Goal: Task Accomplishment & Management: Use online tool/utility

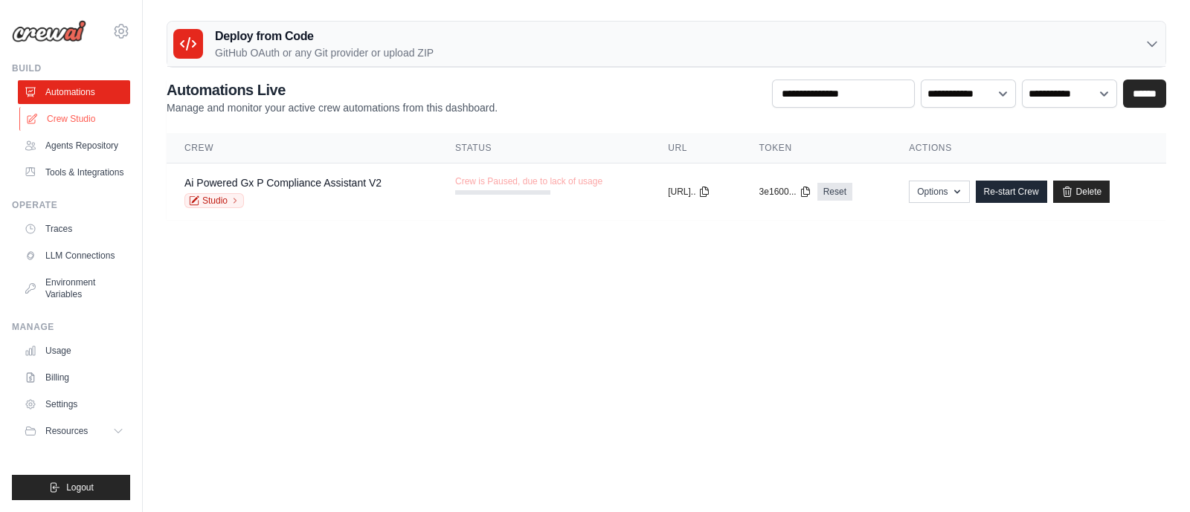
click at [74, 115] on link "Crew Studio" at bounding box center [75, 119] width 112 height 24
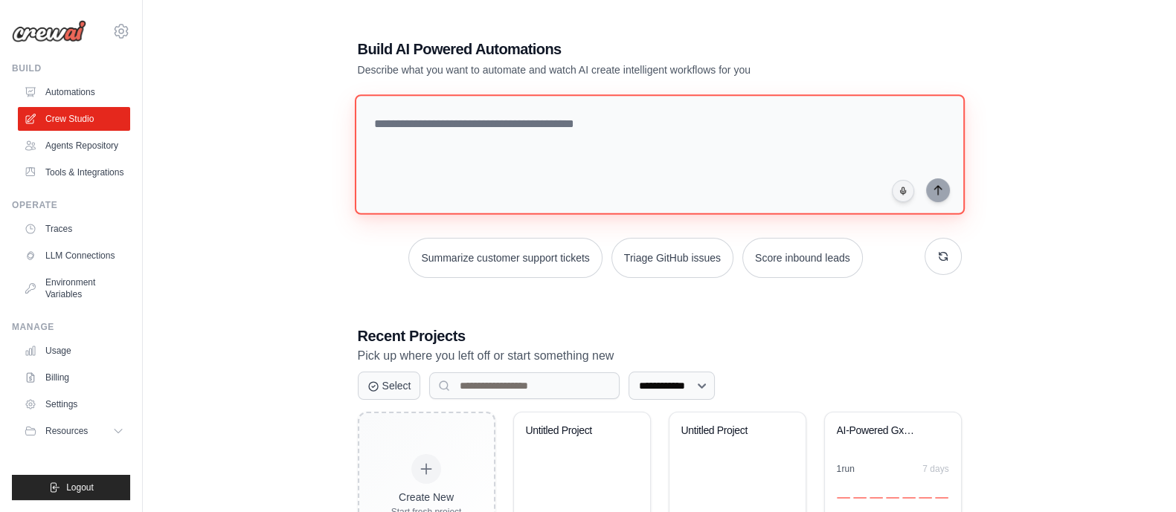
click at [457, 137] on textarea at bounding box center [659, 154] width 610 height 120
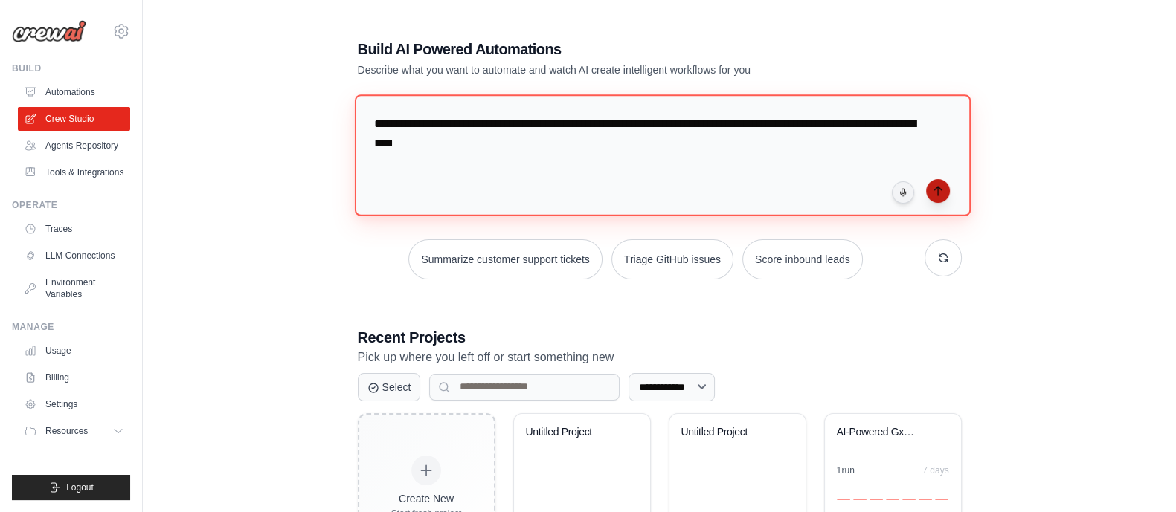
type textarea "**********"
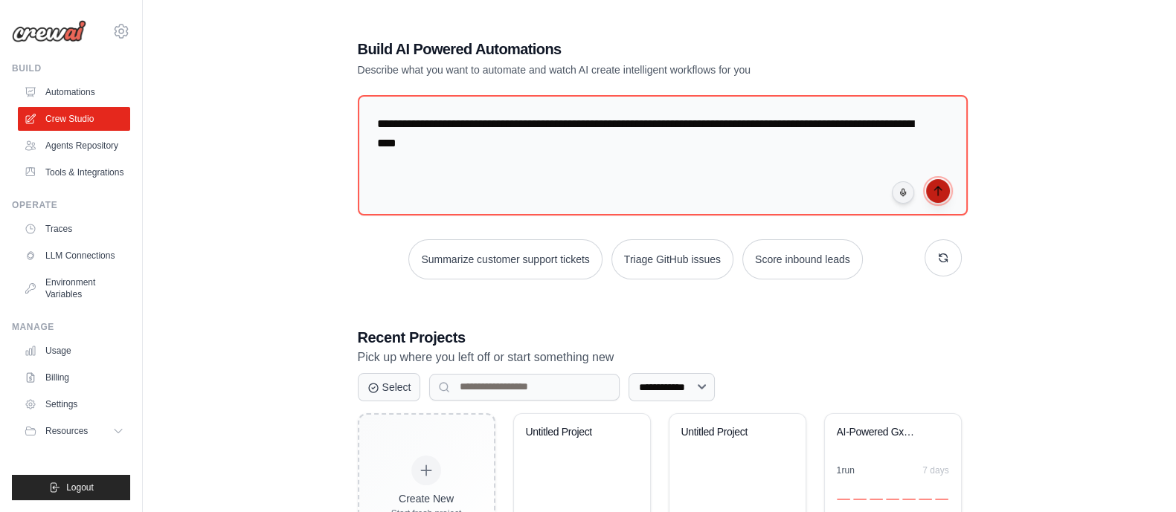
click at [938, 192] on icon "submit" at bounding box center [938, 191] width 12 height 12
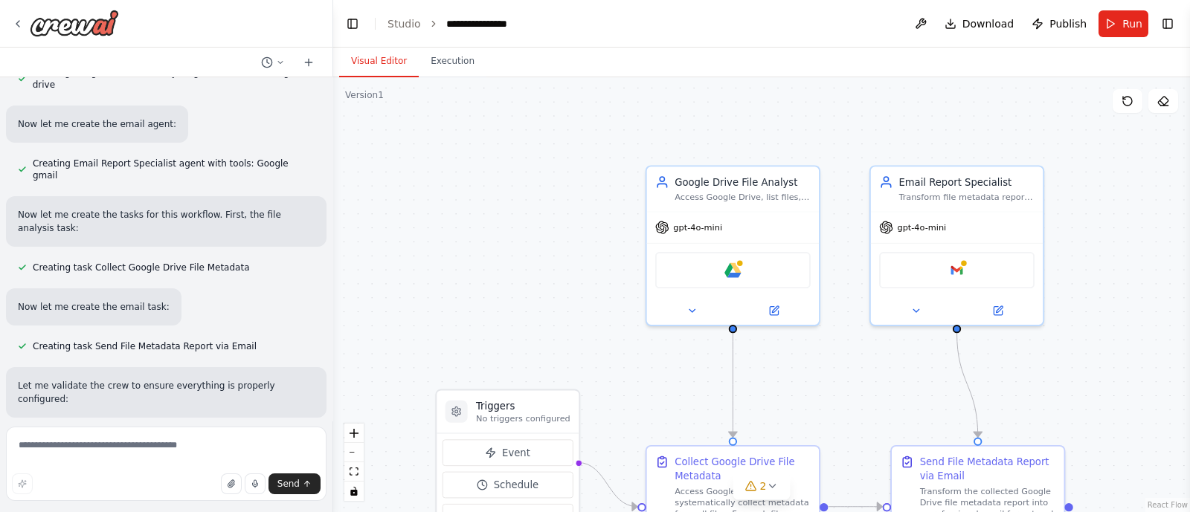
scroll to position [589, 0]
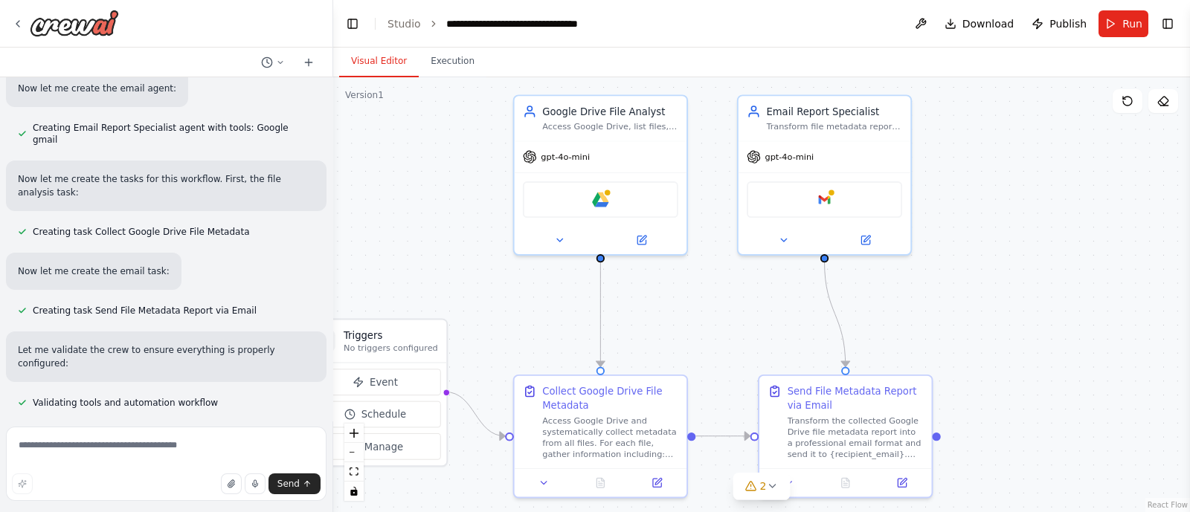
drag, startPoint x: 880, startPoint y: 384, endPoint x: 747, endPoint y: 314, distance: 149.7
click at [747, 314] on div ".deletable-edge-delete-btn { width: 20px; height: 20px; border: 0px solid #ffff…" at bounding box center [761, 294] width 857 height 435
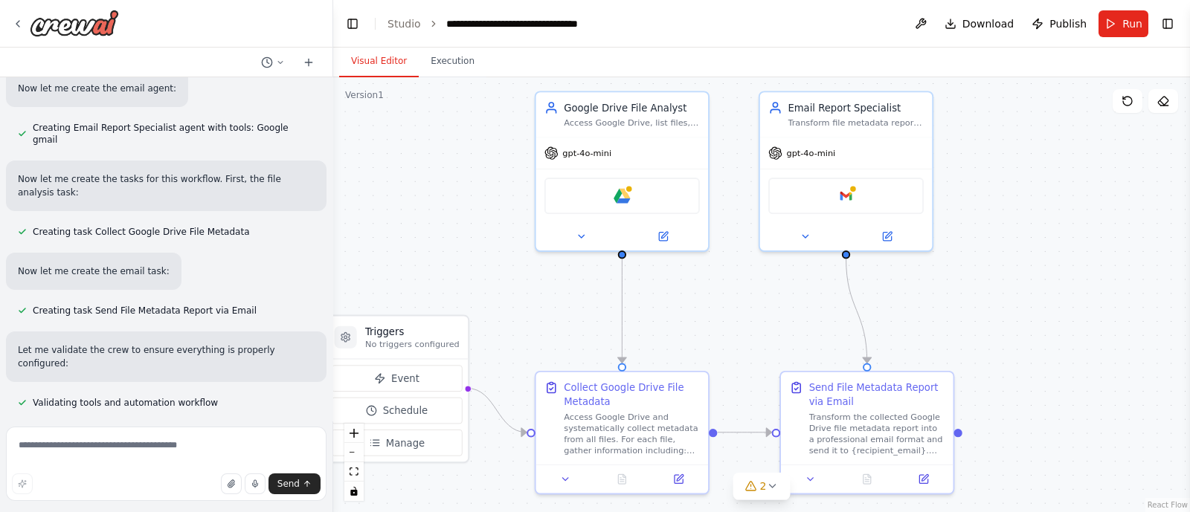
drag, startPoint x: 498, startPoint y: 340, endPoint x: 520, endPoint y: 336, distance: 21.9
click at [520, 336] on div ".deletable-edge-delete-btn { width: 20px; height: 20px; border: 0px solid #ffff…" at bounding box center [761, 294] width 857 height 435
click at [631, 198] on div "Google drive" at bounding box center [621, 193] width 155 height 36
click at [622, 189] on img at bounding box center [622, 193] width 17 height 17
click at [625, 191] on img at bounding box center [622, 193] width 17 height 17
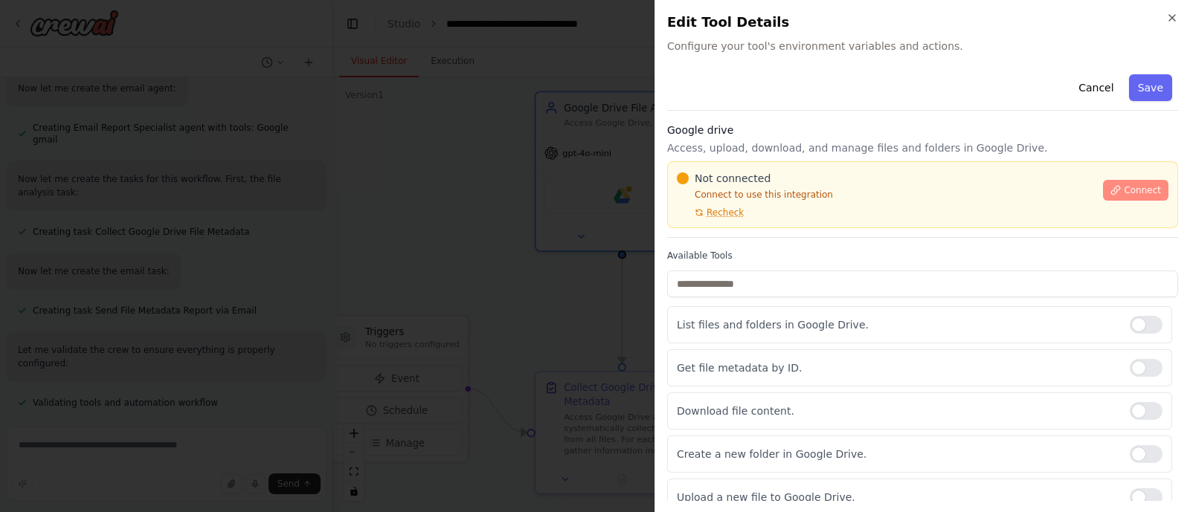
click at [1124, 186] on span "Connect" at bounding box center [1142, 190] width 37 height 12
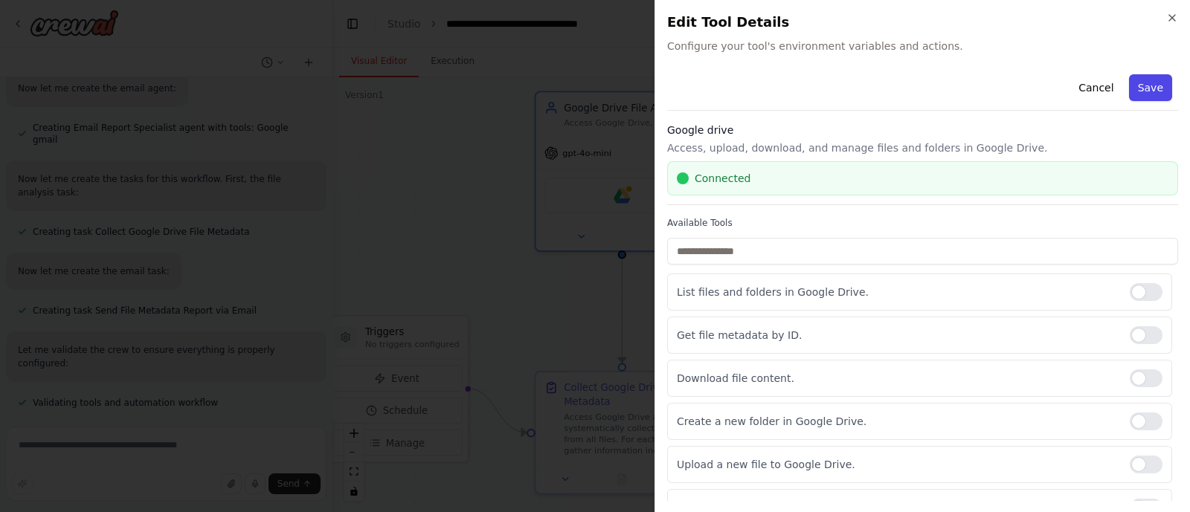
click at [1149, 88] on button "Save" at bounding box center [1150, 87] width 43 height 27
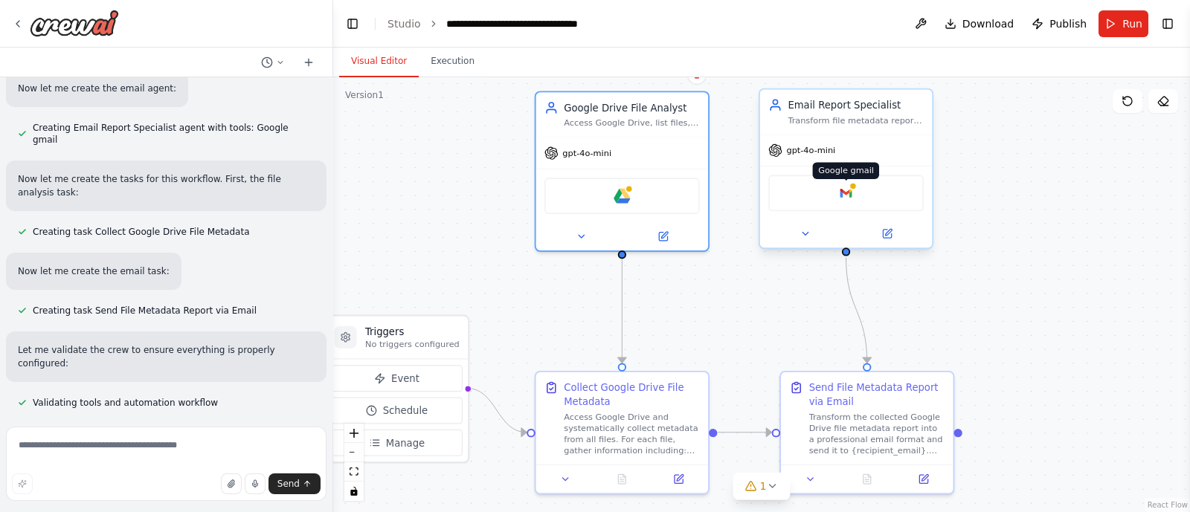
click at [849, 194] on img at bounding box center [845, 193] width 17 height 17
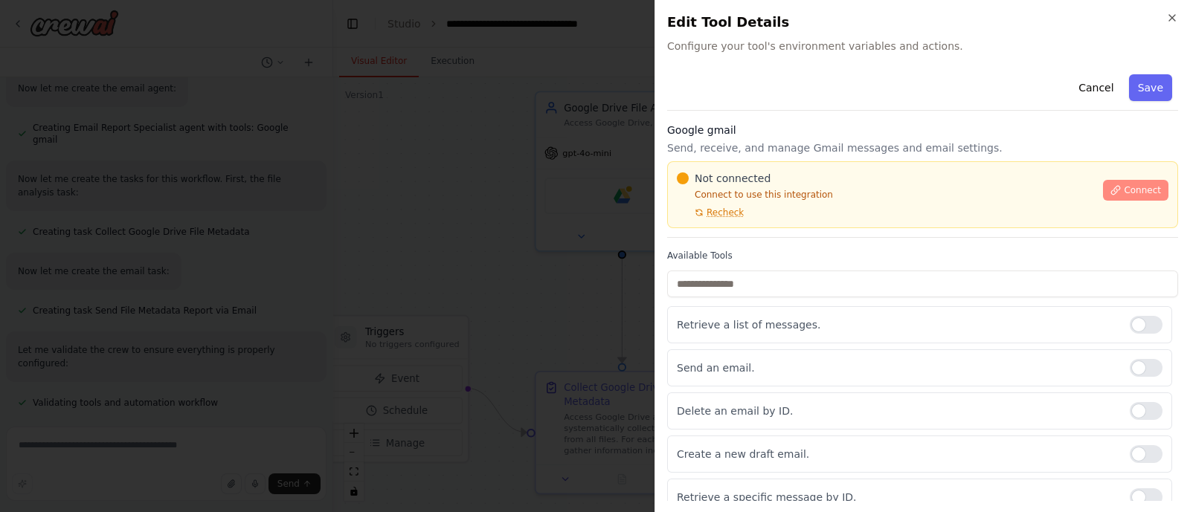
click at [1124, 188] on span "Connect" at bounding box center [1142, 190] width 37 height 12
click at [1136, 190] on span "Connect" at bounding box center [1142, 190] width 37 height 12
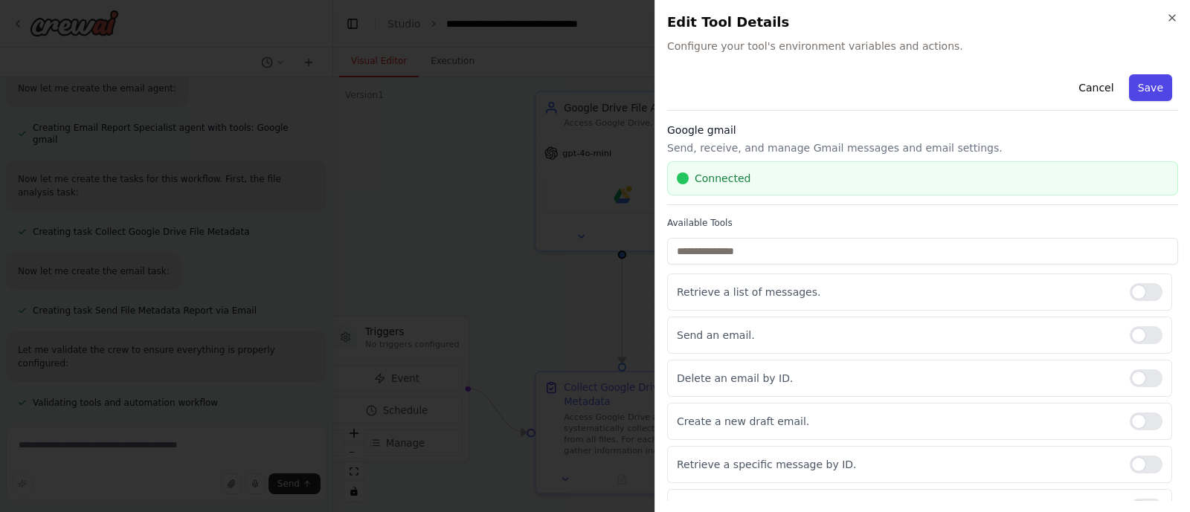
click at [1149, 93] on button "Save" at bounding box center [1150, 87] width 43 height 27
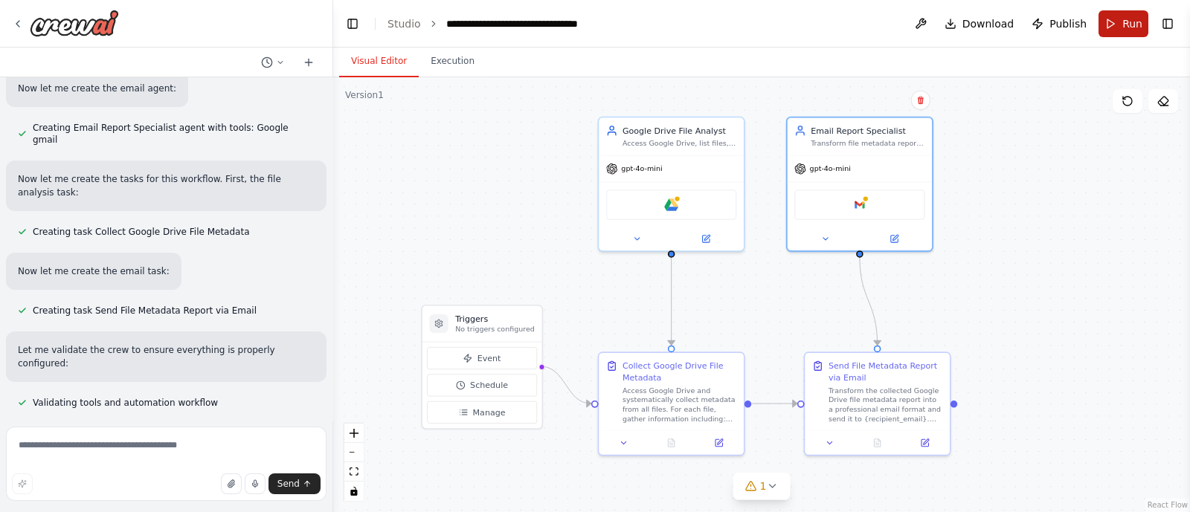
click at [1113, 24] on button "Run" at bounding box center [1123, 23] width 50 height 27
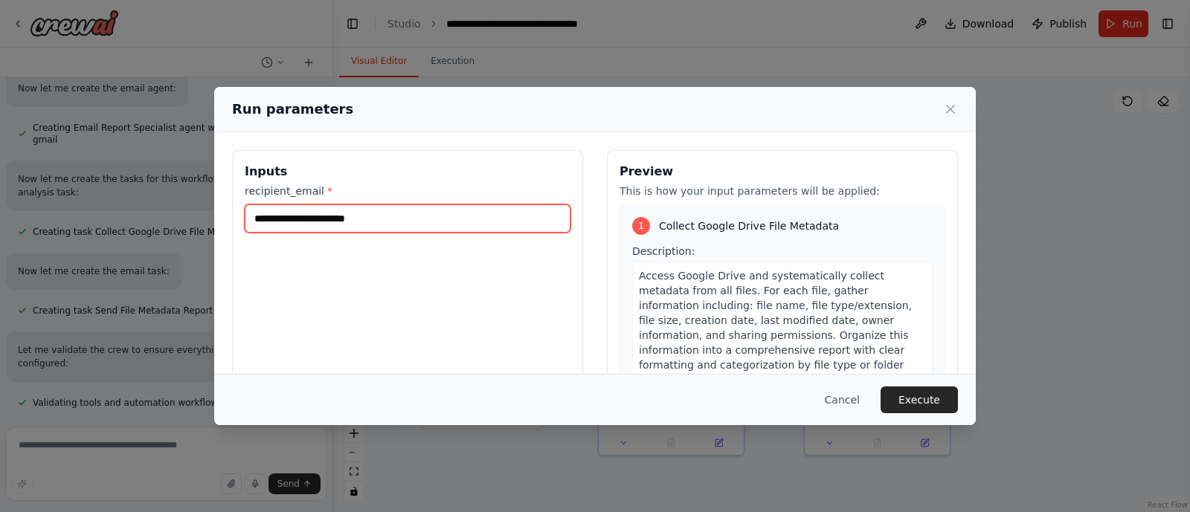
click at [446, 218] on input "recipient_email *" at bounding box center [408, 219] width 326 height 28
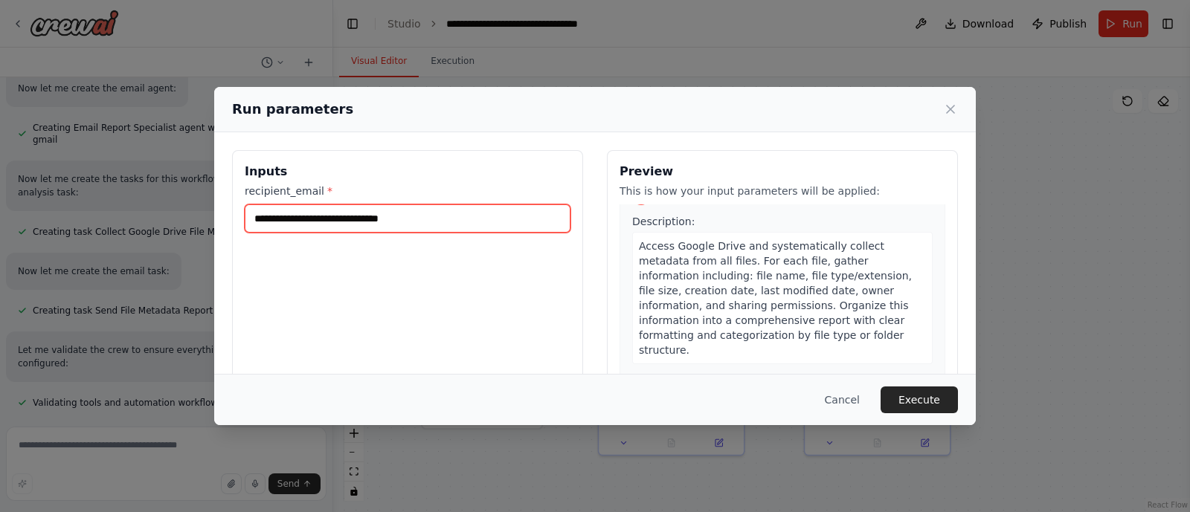
scroll to position [24, 0]
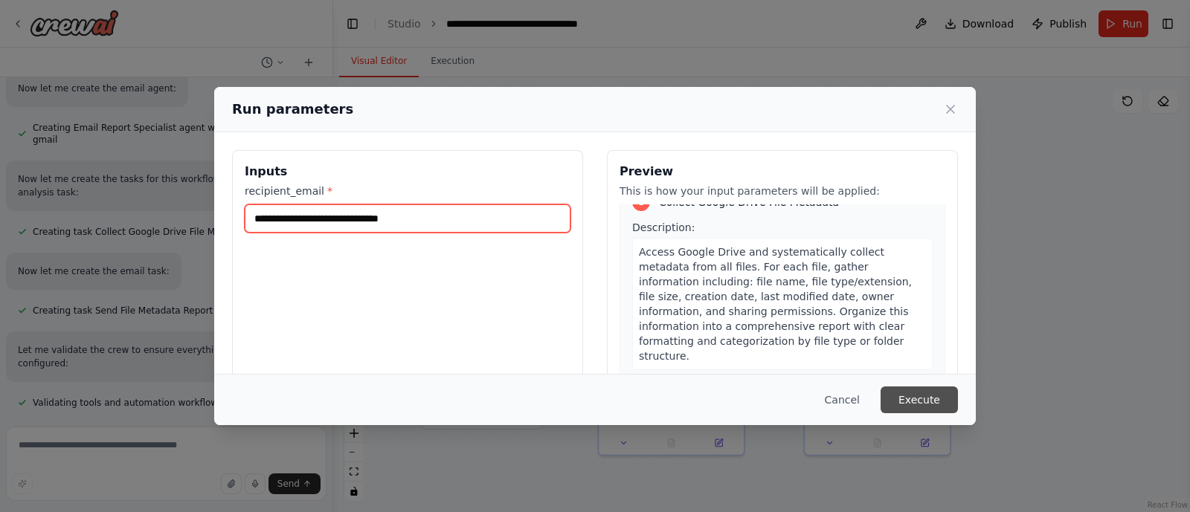
type input "**********"
click at [941, 403] on button "Execute" at bounding box center [918, 400] width 77 height 27
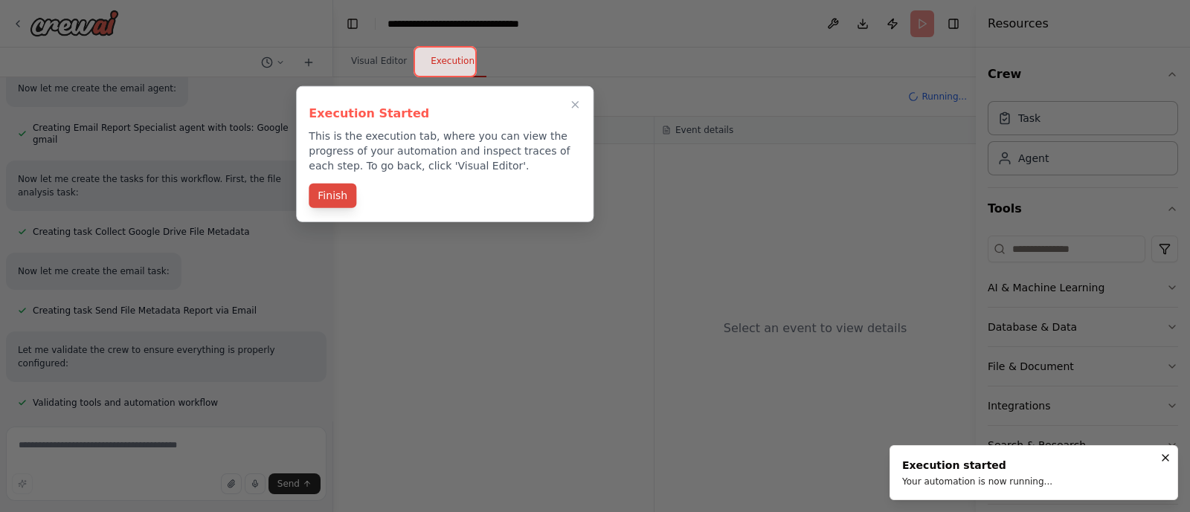
click at [342, 190] on button "Finish" at bounding box center [333, 196] width 48 height 25
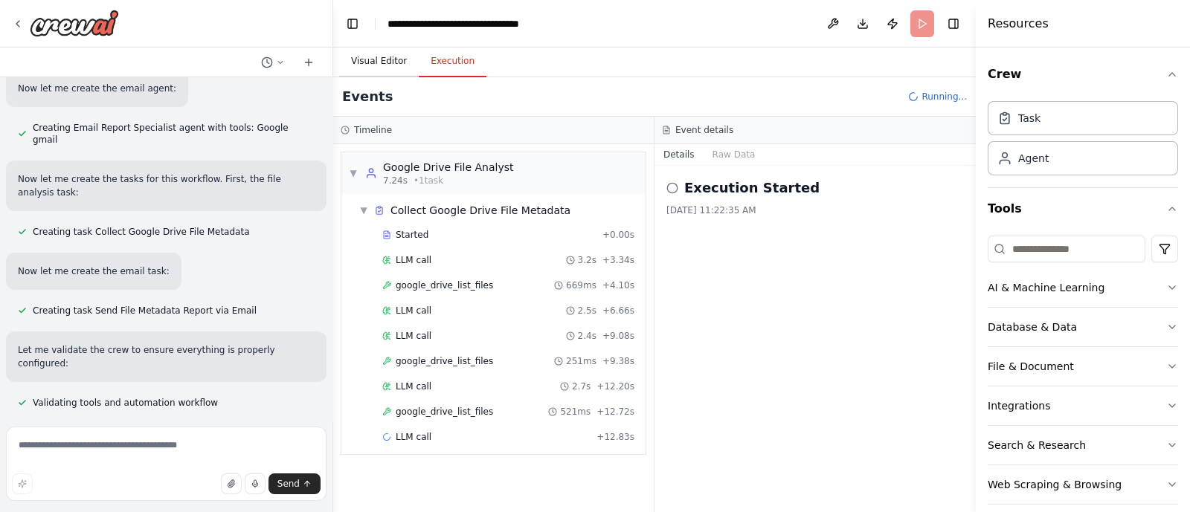
click at [376, 59] on button "Visual Editor" at bounding box center [379, 61] width 80 height 31
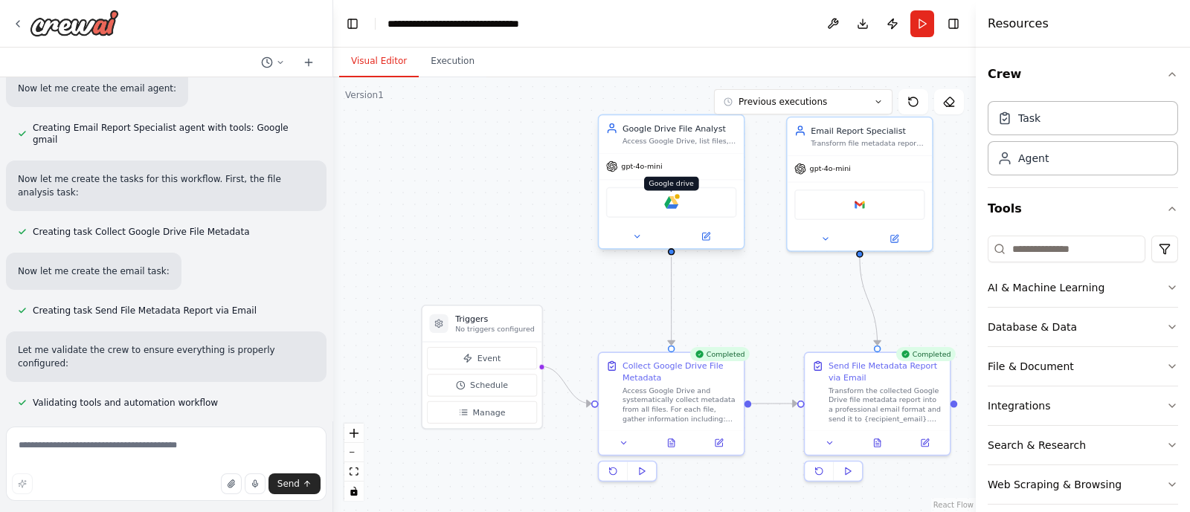
click at [673, 202] on img at bounding box center [671, 203] width 14 height 14
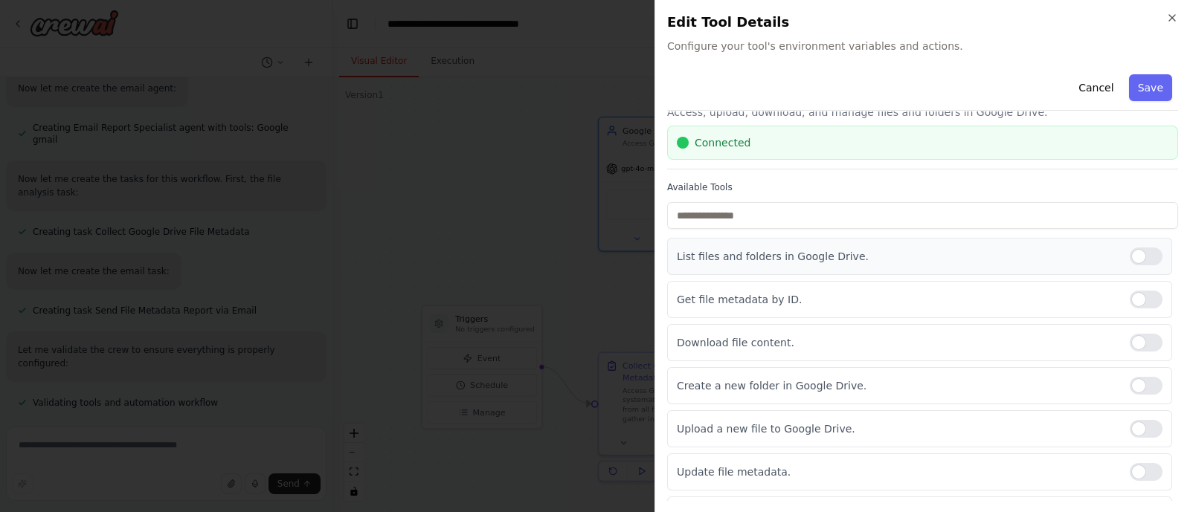
scroll to position [34, 0]
click at [1134, 303] on div at bounding box center [1146, 301] width 33 height 18
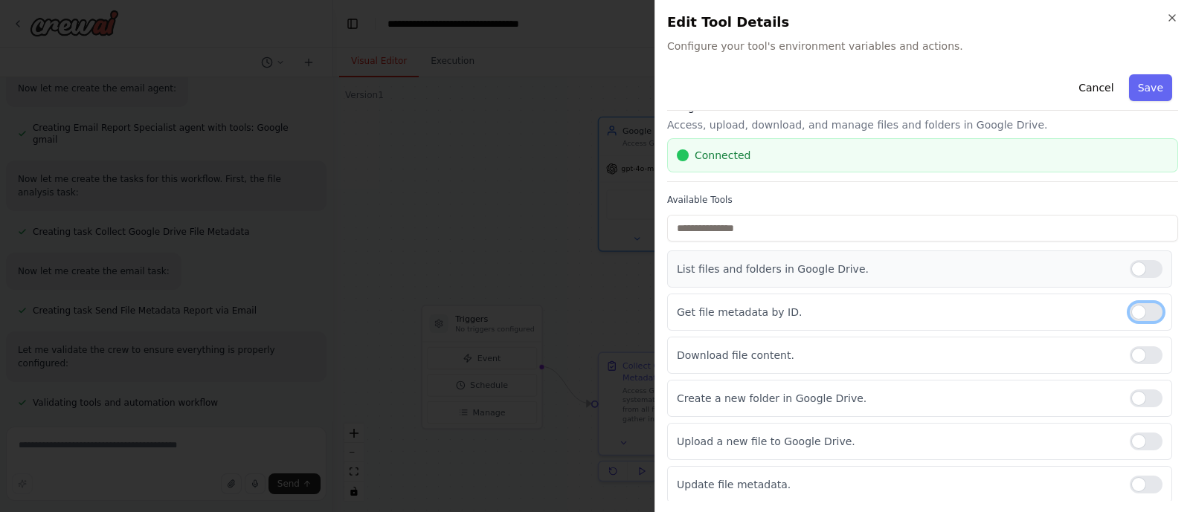
scroll to position [0, 0]
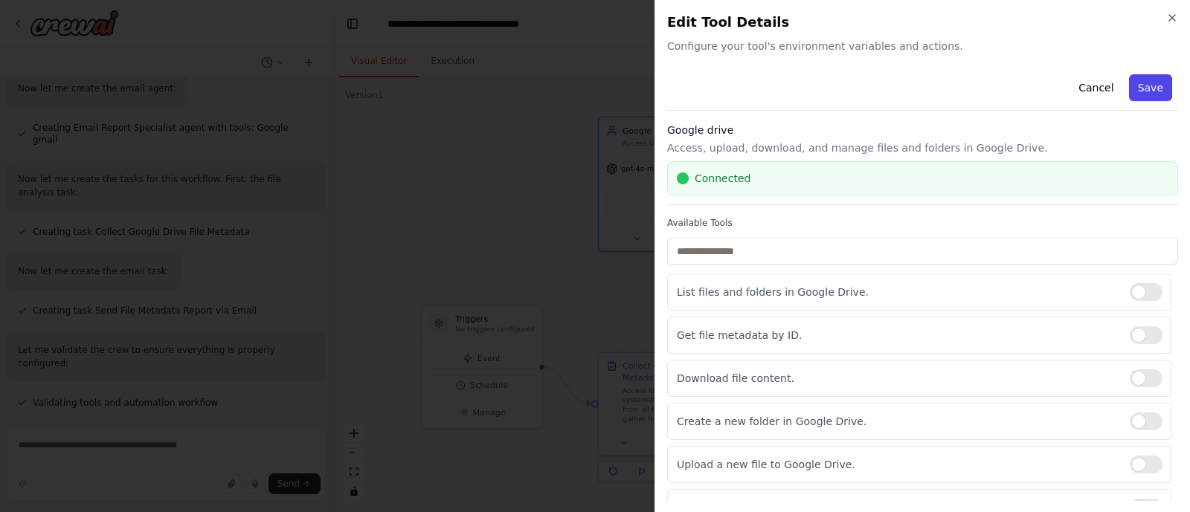
click at [1141, 88] on button "Save" at bounding box center [1150, 87] width 43 height 27
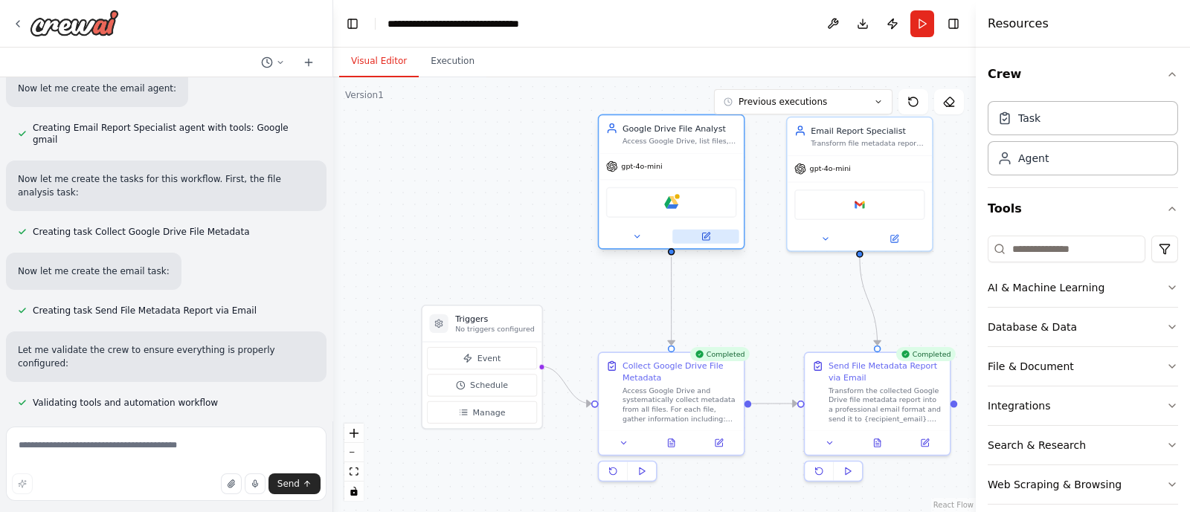
click at [705, 235] on icon at bounding box center [706, 235] width 5 height 5
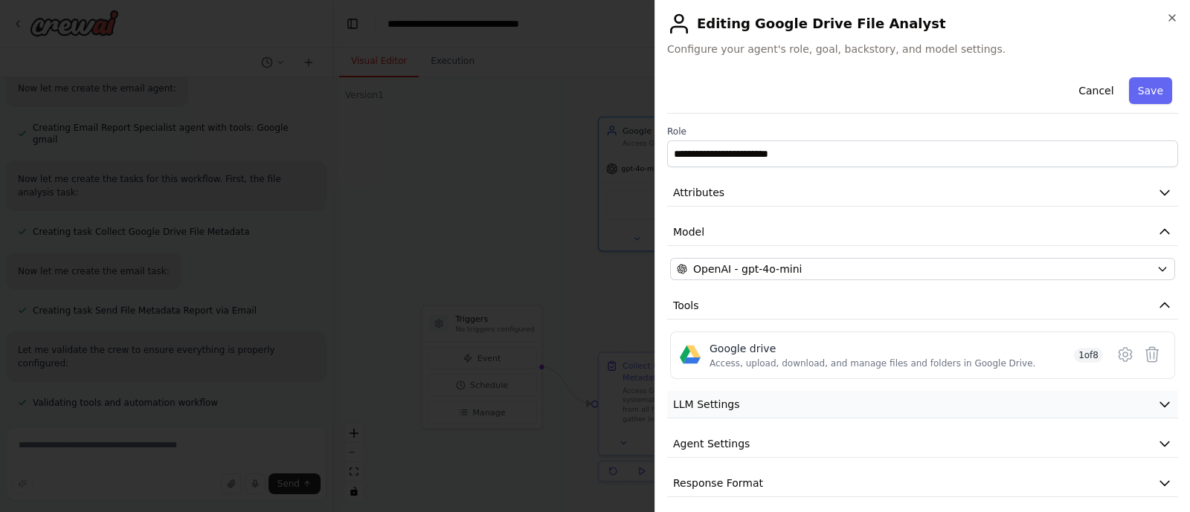
scroll to position [7, 0]
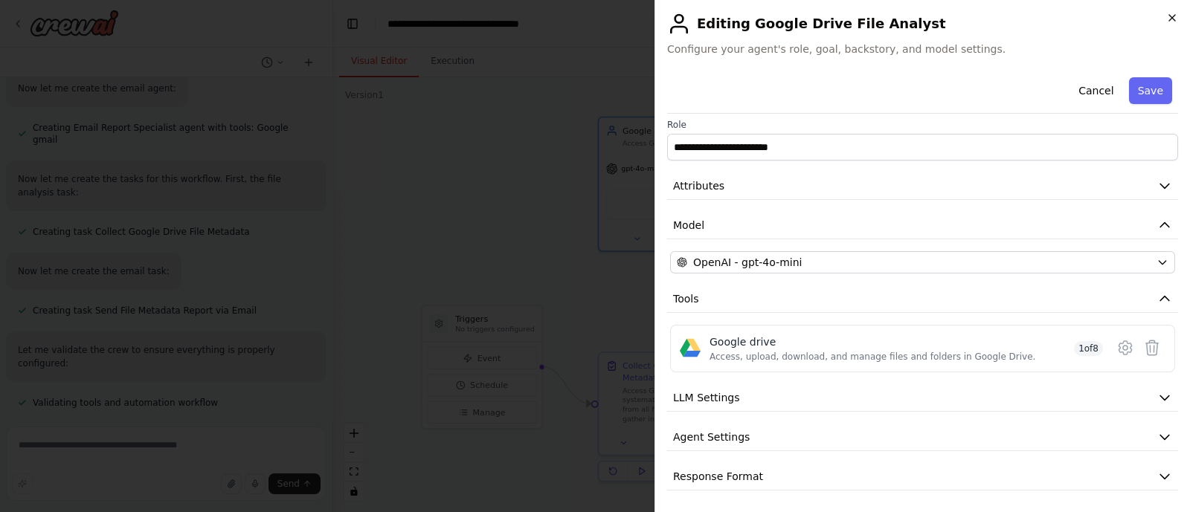
click at [1168, 21] on icon "button" at bounding box center [1172, 18] width 12 height 12
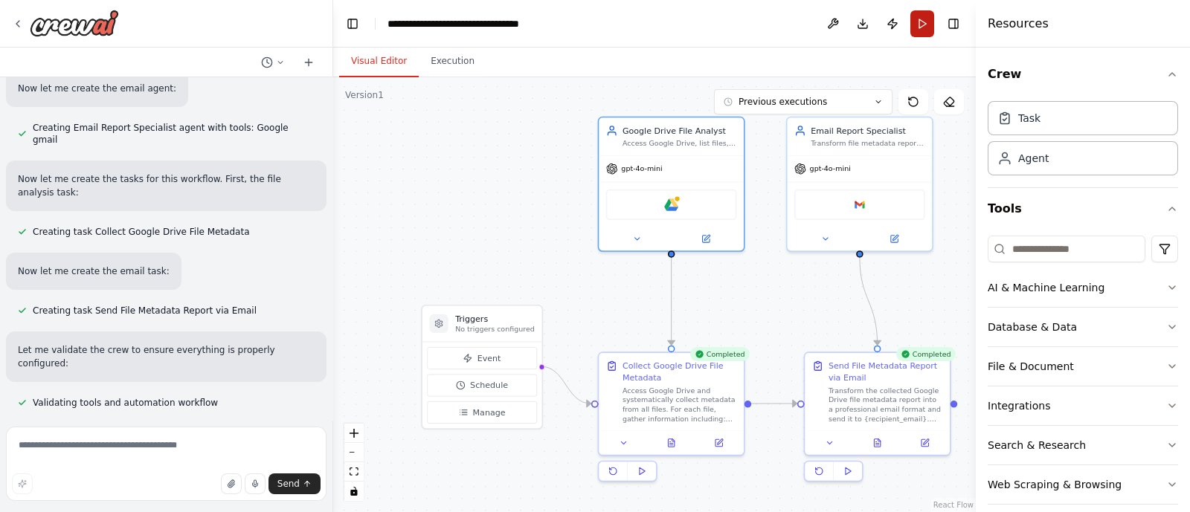
click at [917, 25] on button "Run" at bounding box center [922, 23] width 24 height 27
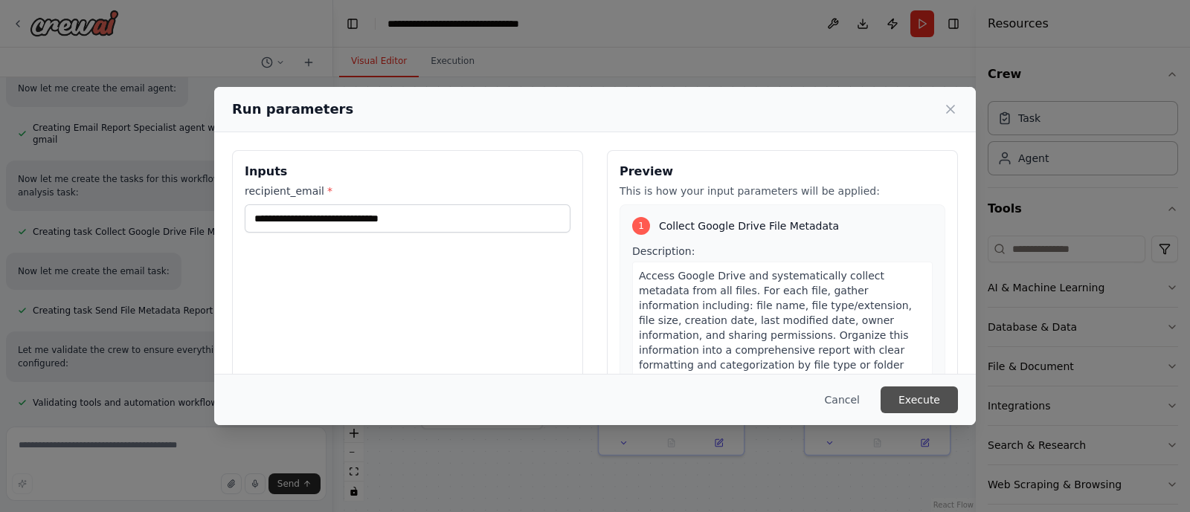
click at [945, 401] on button "Execute" at bounding box center [918, 400] width 77 height 27
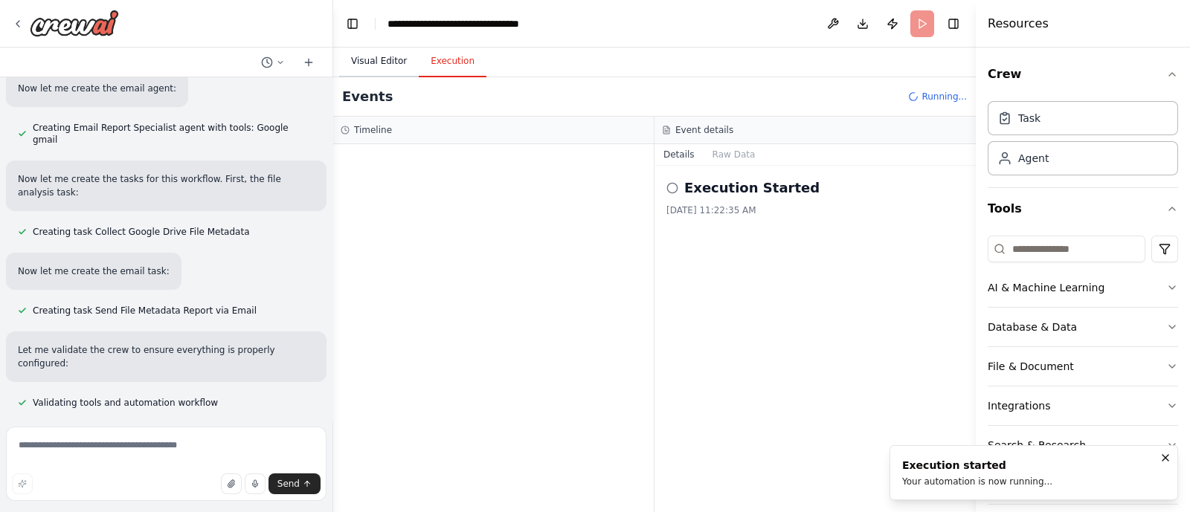
click at [379, 60] on button "Visual Editor" at bounding box center [379, 61] width 80 height 31
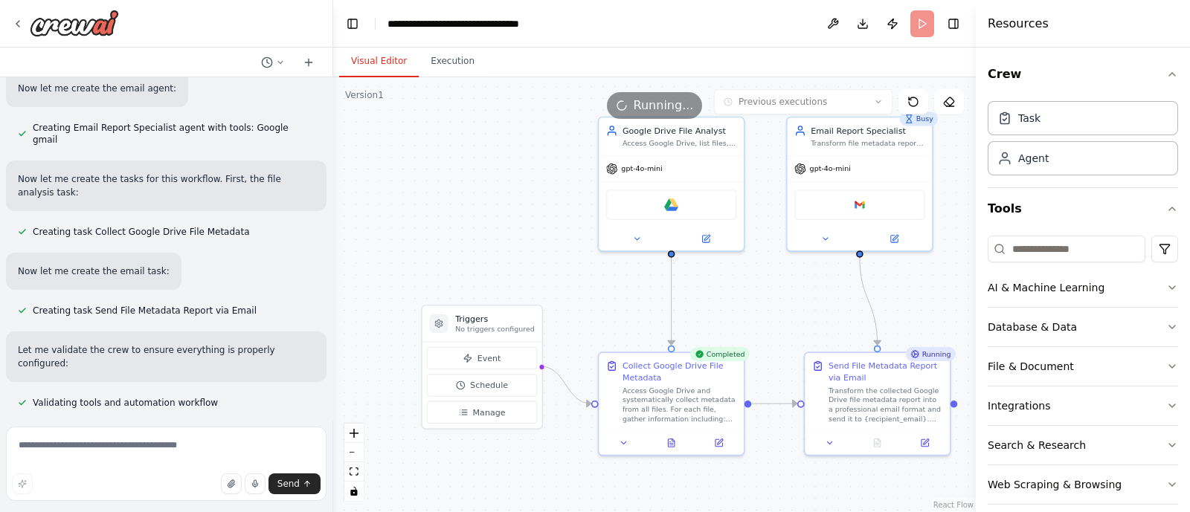
click at [547, 187] on div ".deletable-edge-delete-btn { width: 20px; height: 20px; border: 0px solid #ffff…" at bounding box center [654, 294] width 643 height 435
click at [674, 444] on icon at bounding box center [671, 441] width 6 height 8
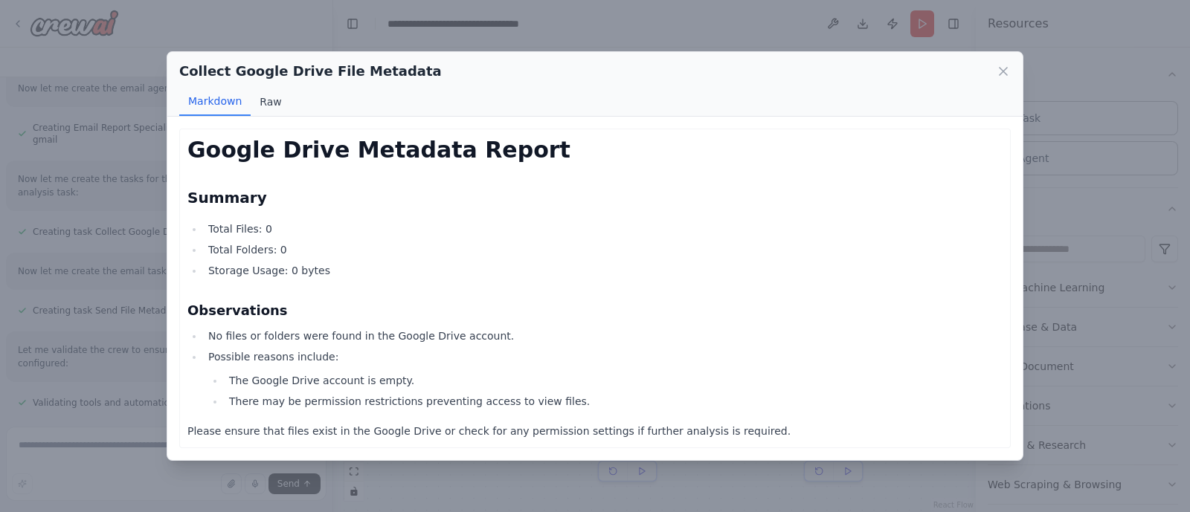
click at [263, 98] on button "Raw" at bounding box center [270, 102] width 39 height 28
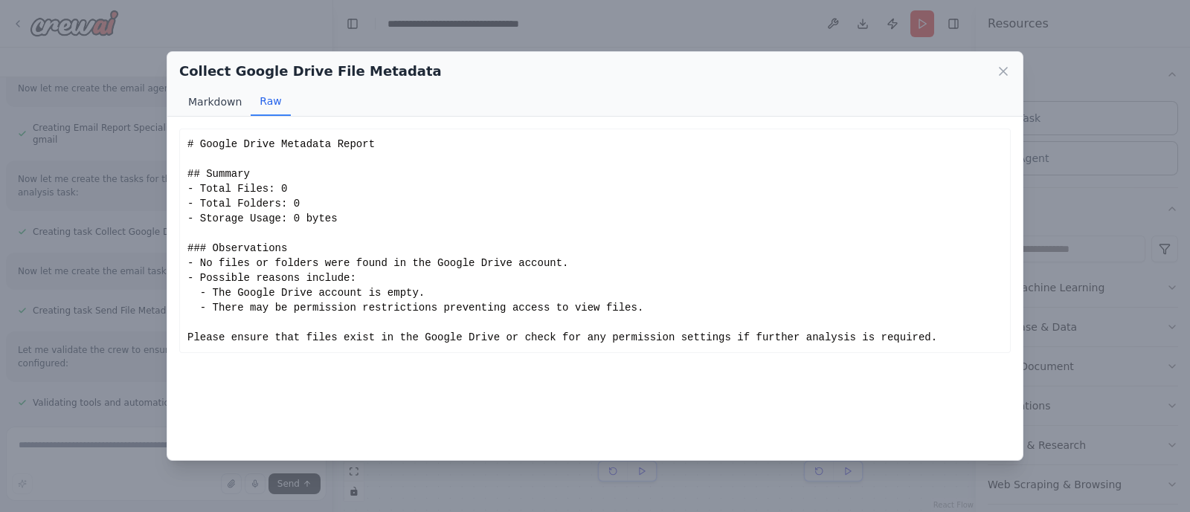
click at [230, 104] on button "Markdown" at bounding box center [214, 102] width 71 height 28
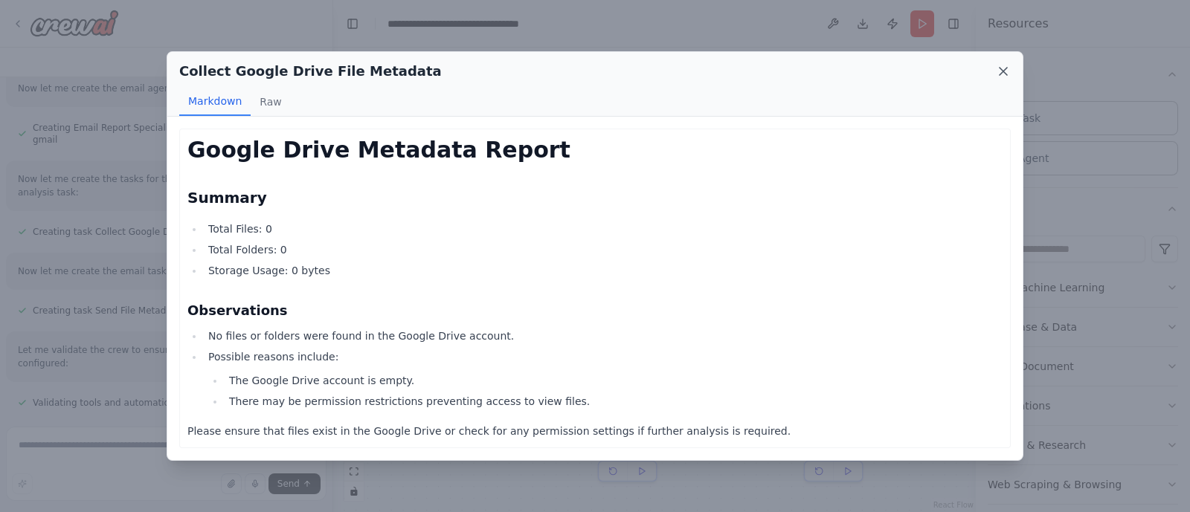
click at [1002, 70] on icon at bounding box center [1002, 71] width 7 height 7
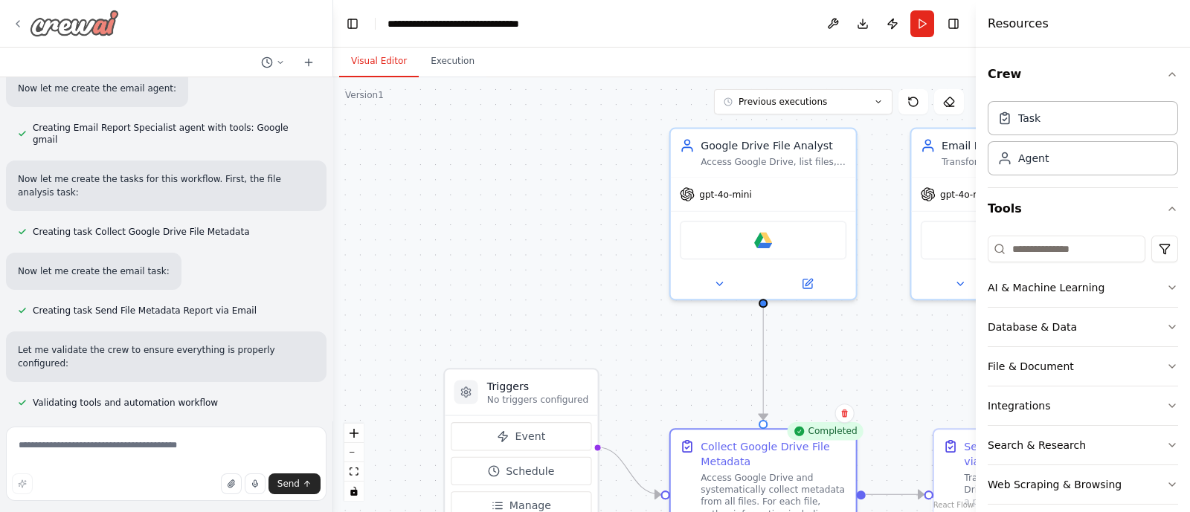
click at [22, 16] on div at bounding box center [65, 23] width 107 height 27
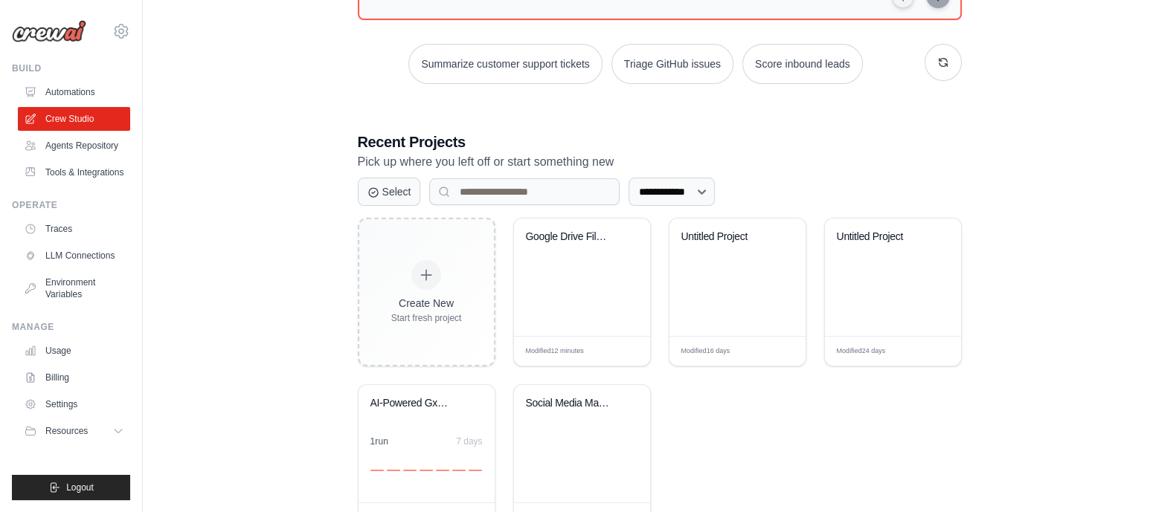
scroll to position [253, 0]
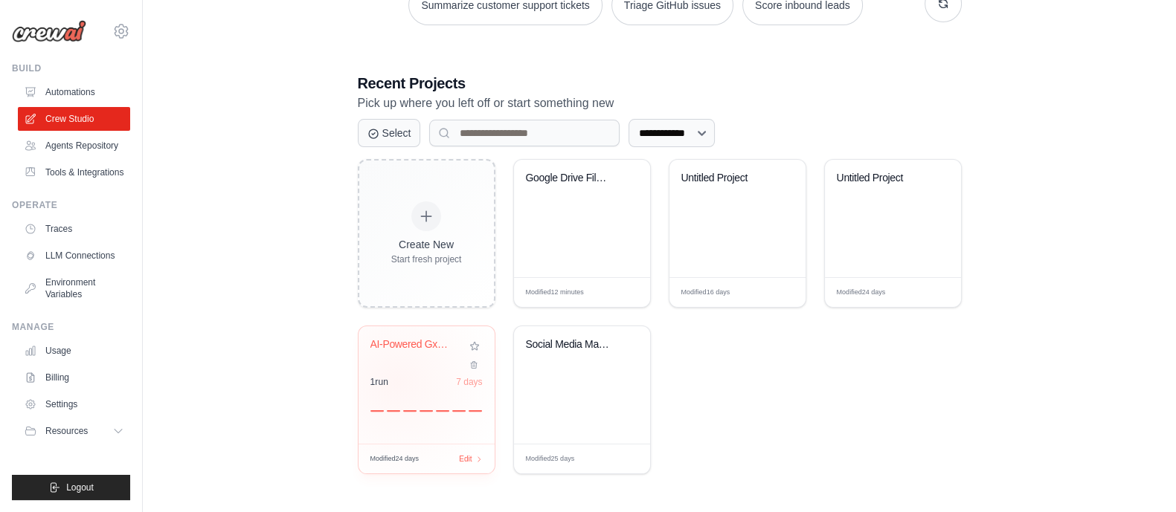
click at [397, 382] on div "1 run 7 days" at bounding box center [426, 382] width 112 height 12
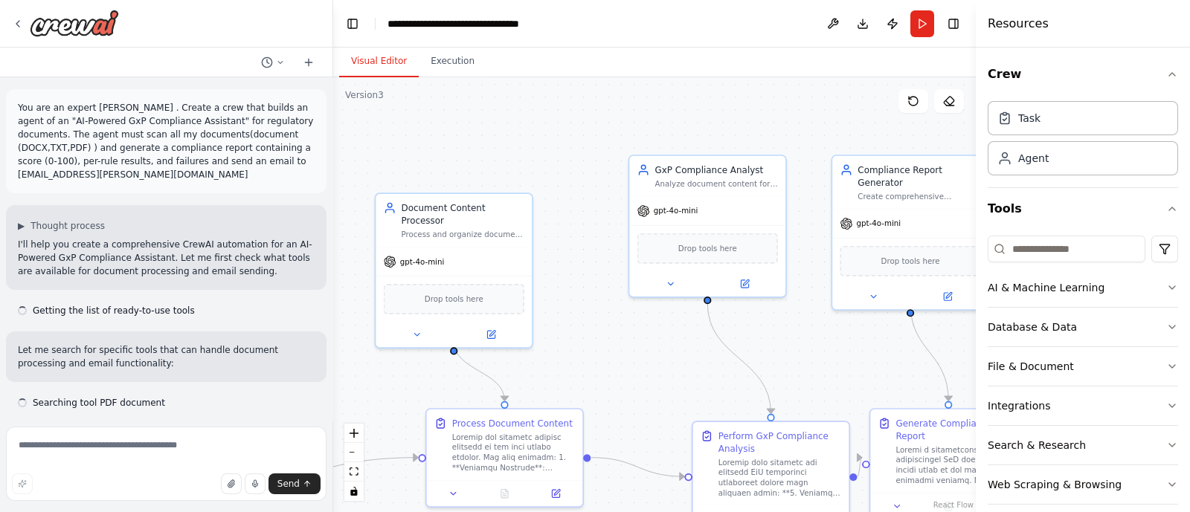
drag, startPoint x: 628, startPoint y: 328, endPoint x: 509, endPoint y: 275, distance: 130.2
click at [559, 240] on div ".deletable-edge-delete-btn { width: 20px; height: 20px; border: 0px solid #ffff…" at bounding box center [654, 294] width 643 height 435
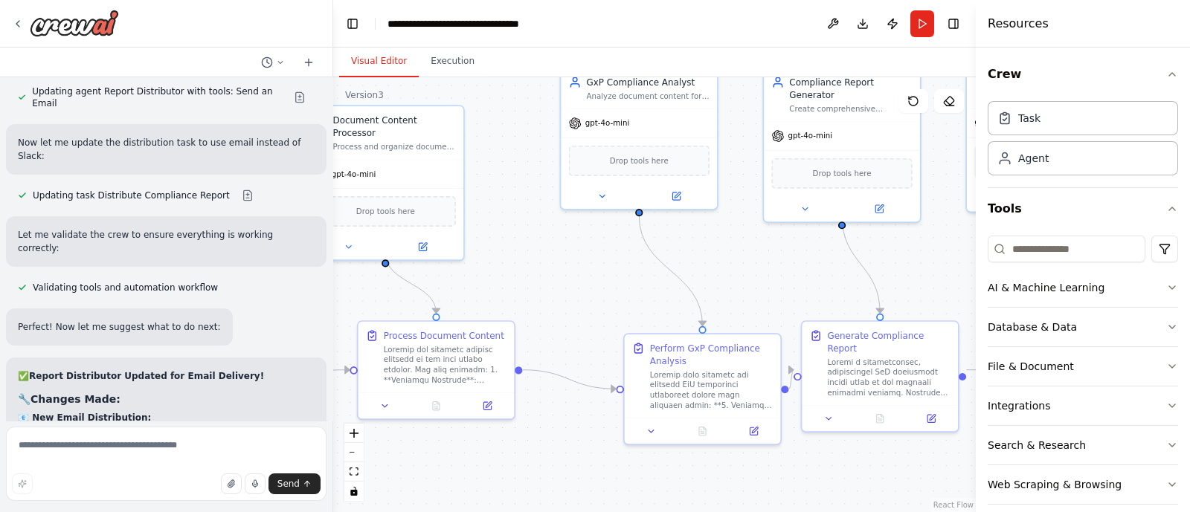
scroll to position [12906, 0]
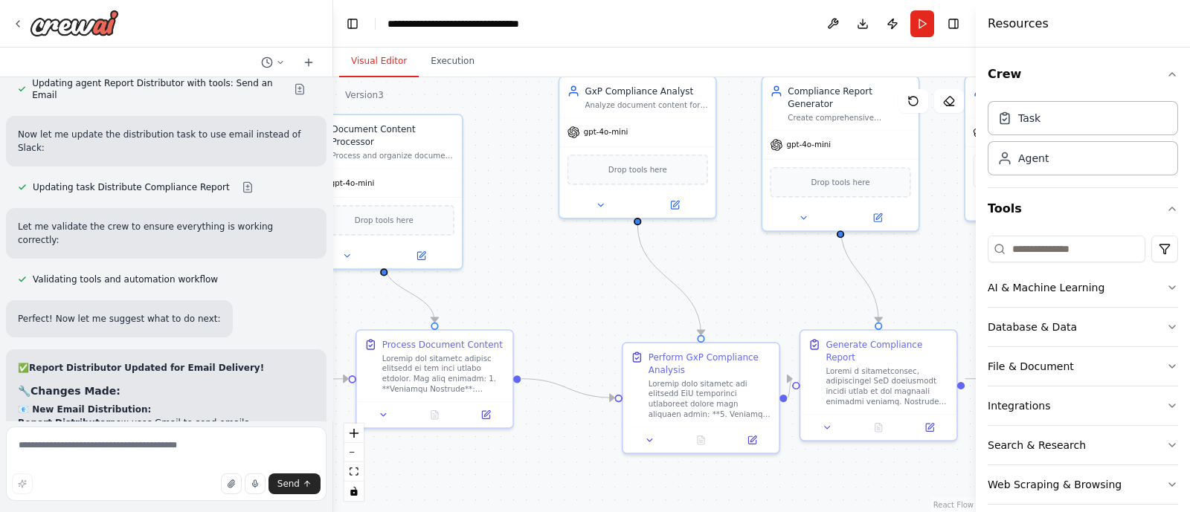
drag, startPoint x: 550, startPoint y: 257, endPoint x: 549, endPoint y: 265, distance: 9.0
click at [549, 265] on div ".deletable-edge-delete-btn { width: 20px; height: 20px; border: 0px solid #ffff…" at bounding box center [654, 294] width 643 height 435
click at [796, 243] on div ".deletable-edge-delete-btn { width: 20px; height: 20px; border: 0px solid #ffff…" at bounding box center [654, 294] width 643 height 435
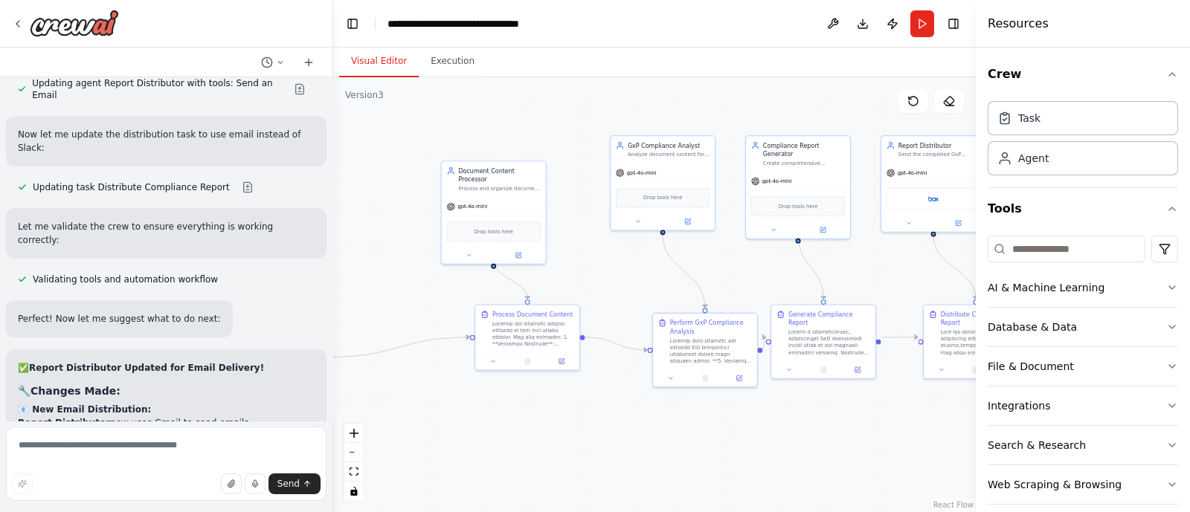
drag, startPoint x: 473, startPoint y: 443, endPoint x: 445, endPoint y: 447, distance: 27.8
click at [445, 447] on div ".deletable-edge-delete-btn { width: 20px; height: 20px; border: 0px solid #ffff…" at bounding box center [654, 294] width 643 height 435
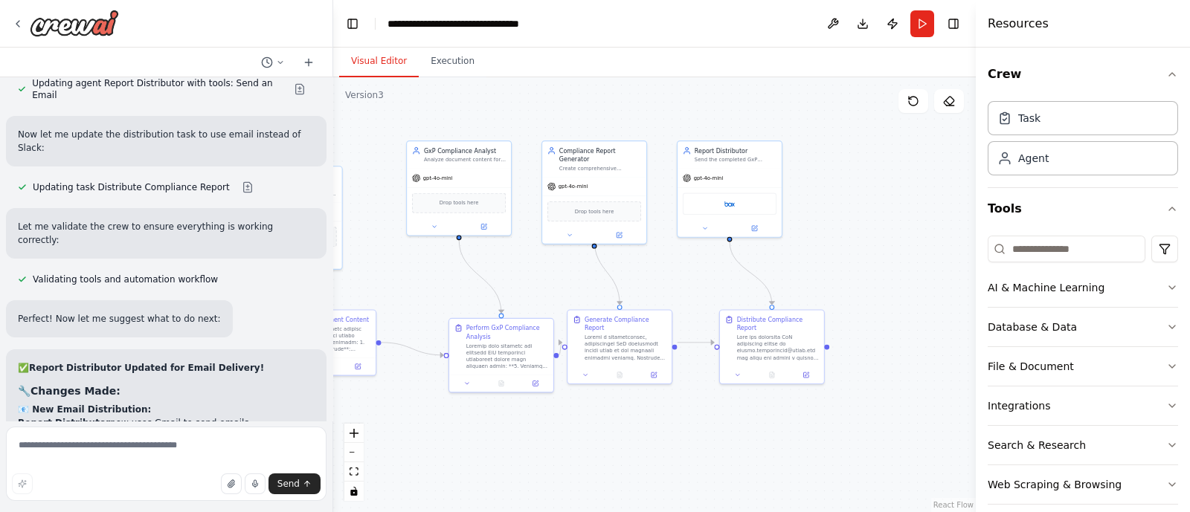
drag, startPoint x: 771, startPoint y: 399, endPoint x: 567, endPoint y: 405, distance: 203.8
click at [567, 405] on div ".deletable-edge-delete-btn { width: 20px; height: 20px; border: 0px solid #ffff…" at bounding box center [654, 294] width 643 height 435
click at [506, 434] on div ".deletable-edge-delete-btn { width: 20px; height: 20px; border: 0px solid #ffff…" at bounding box center [654, 294] width 643 height 435
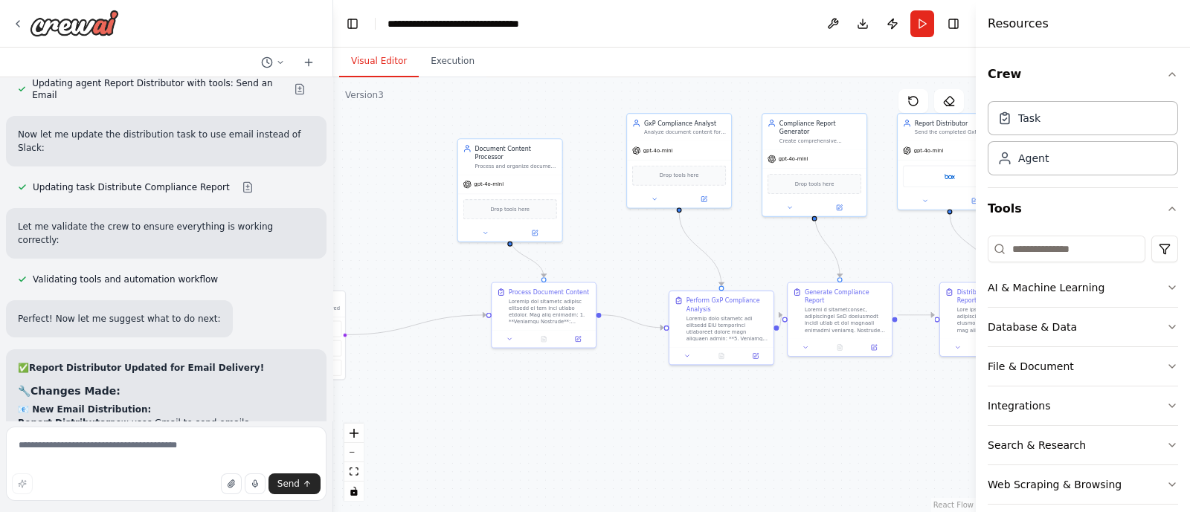
drag, startPoint x: 532, startPoint y: 430, endPoint x: 753, endPoint y: 402, distance: 221.8
click at [753, 402] on div ".deletable-edge-delete-btn { width: 20px; height: 20px; border: 0px solid #ffff…" at bounding box center [654, 294] width 643 height 435
click at [465, 408] on div ".deletable-edge-delete-btn { width: 20px; height: 20px; border: 0px solid #ffff…" at bounding box center [654, 294] width 643 height 435
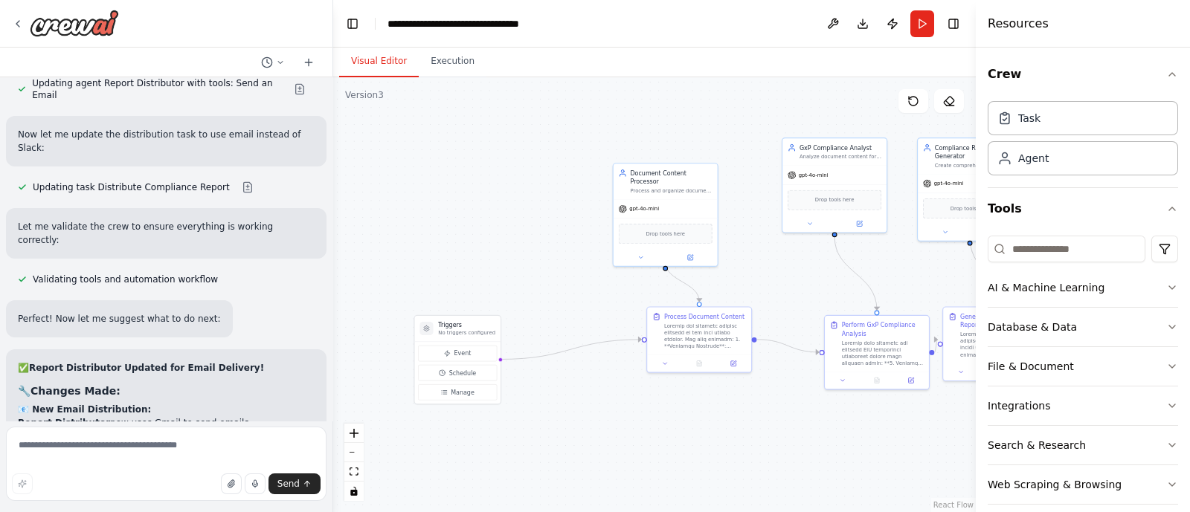
drag, startPoint x: 465, startPoint y: 408, endPoint x: 620, endPoint y: 433, distance: 157.3
click at [620, 433] on div ".deletable-edge-delete-btn { width: 20px; height: 20px; border: 0px solid #ffff…" at bounding box center [654, 294] width 643 height 435
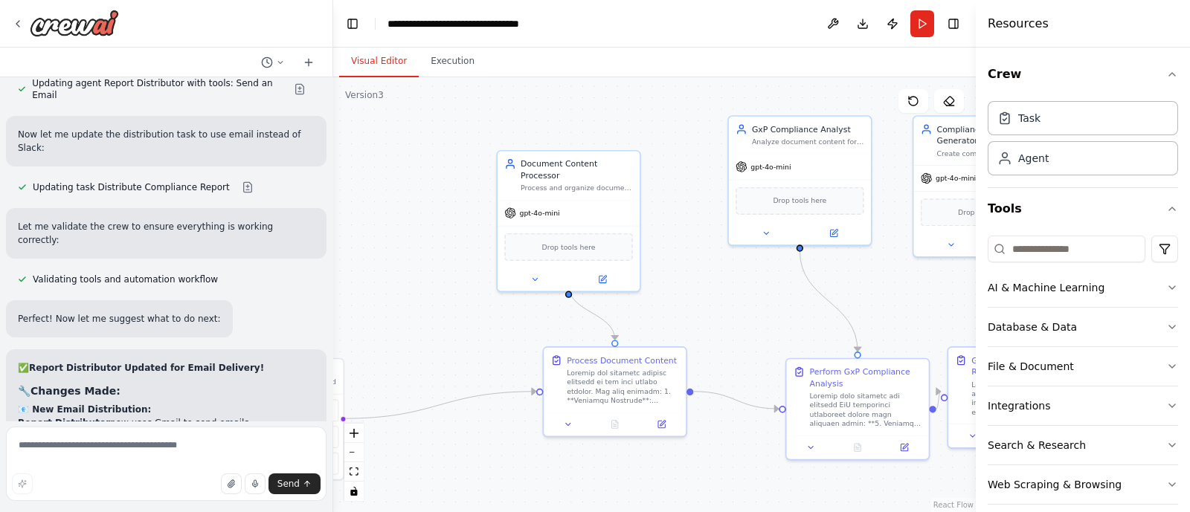
drag, startPoint x: 567, startPoint y: 230, endPoint x: 458, endPoint y: 347, distance: 159.9
click at [458, 347] on div ".deletable-edge-delete-btn { width: 20px; height: 20px; border: 0px solid #ffff…" at bounding box center [654, 294] width 643 height 435
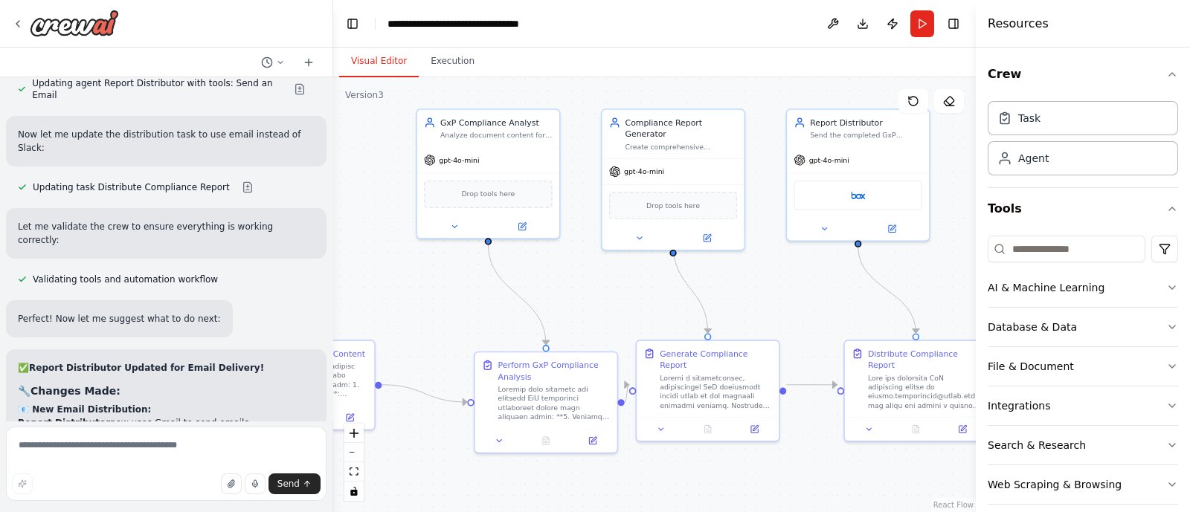
drag, startPoint x: 870, startPoint y: 263, endPoint x: 558, endPoint y: 256, distance: 311.7
click at [558, 256] on div ".deletable-edge-delete-btn { width: 20px; height: 20px; border: 0px solid #ffff…" at bounding box center [654, 294] width 643 height 435
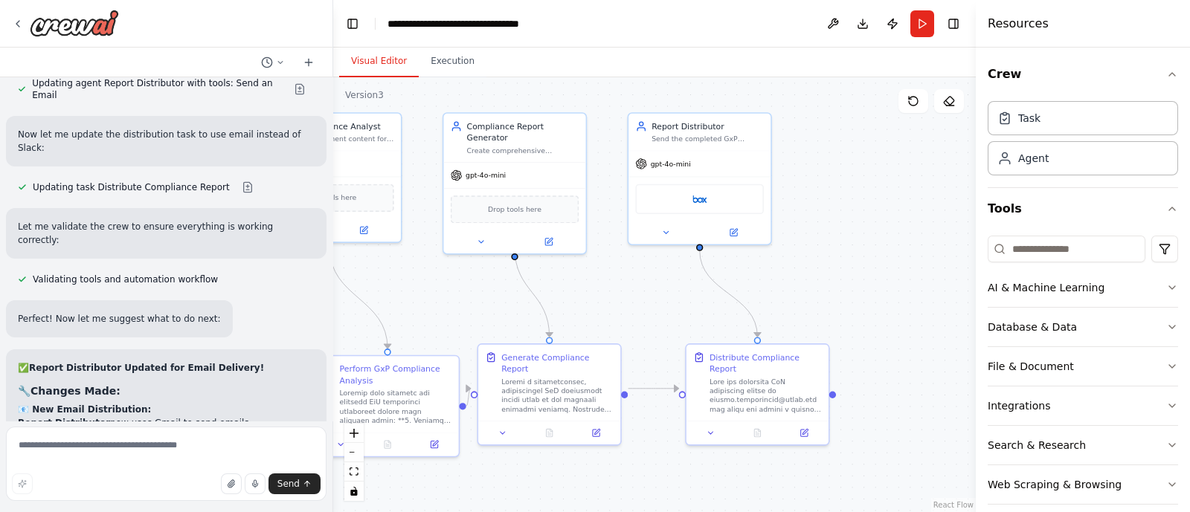
drag, startPoint x: 802, startPoint y: 277, endPoint x: 644, endPoint y: 280, distance: 158.4
click at [644, 280] on div ".deletable-edge-delete-btn { width: 20px; height: 20px; border: 0px solid #ffff…" at bounding box center [654, 294] width 643 height 435
click at [20, 20] on icon at bounding box center [18, 24] width 12 height 12
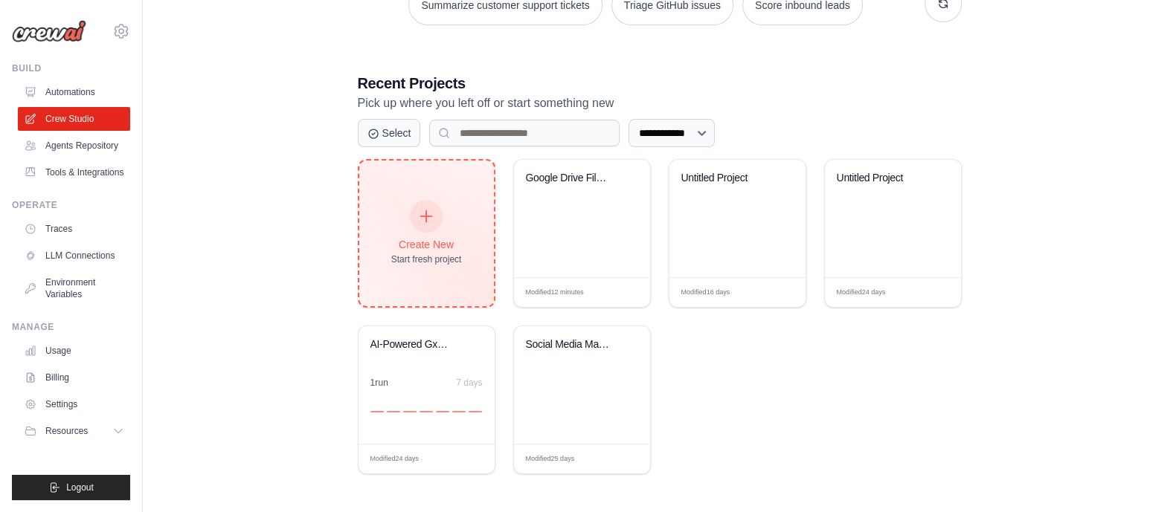
click at [420, 217] on icon at bounding box center [426, 216] width 16 height 16
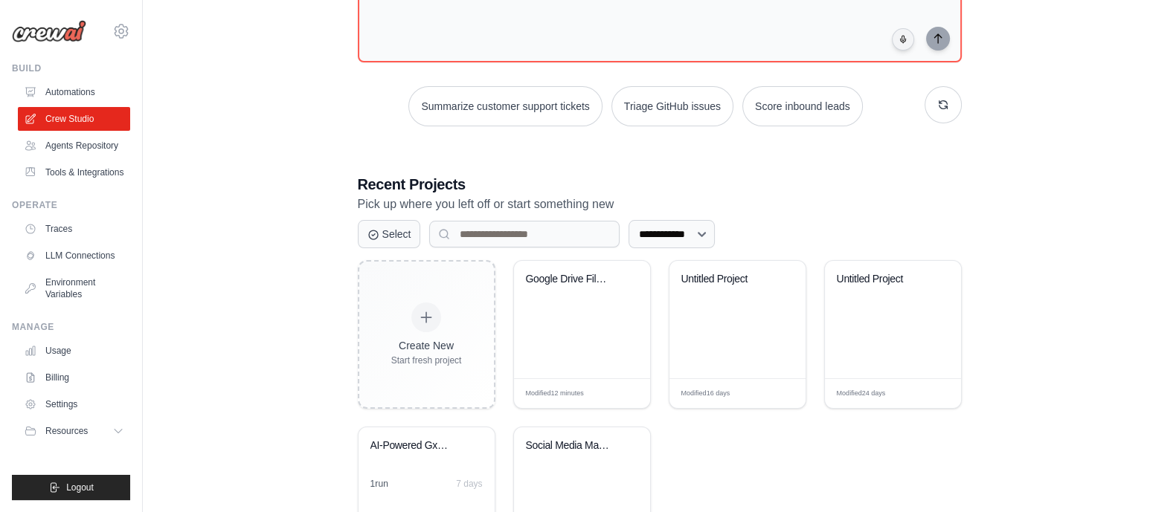
scroll to position [154, 0]
click at [403, 236] on button "Select" at bounding box center [389, 231] width 63 height 28
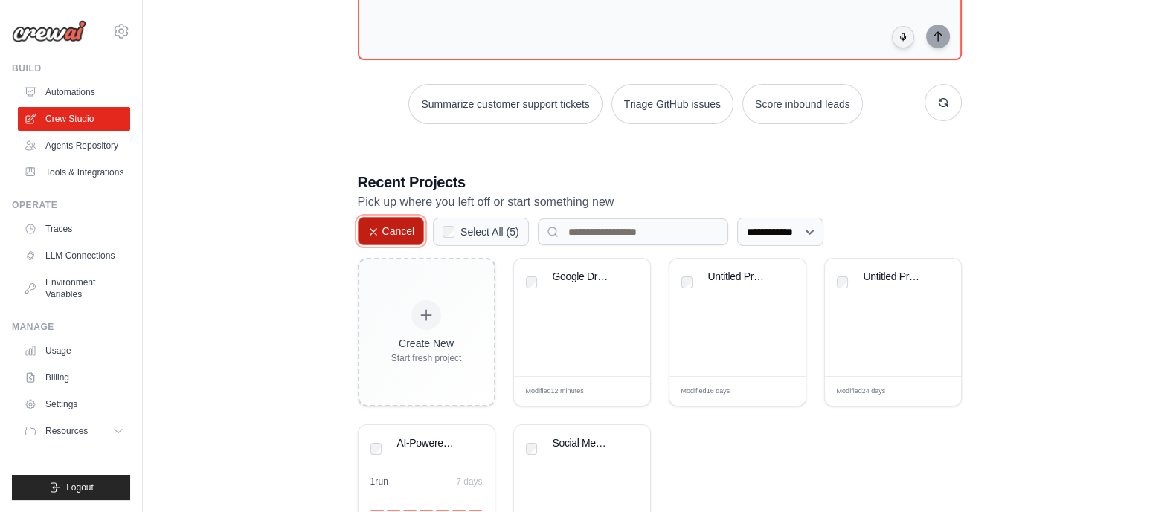
click at [403, 236] on button "Cancel" at bounding box center [391, 231] width 67 height 28
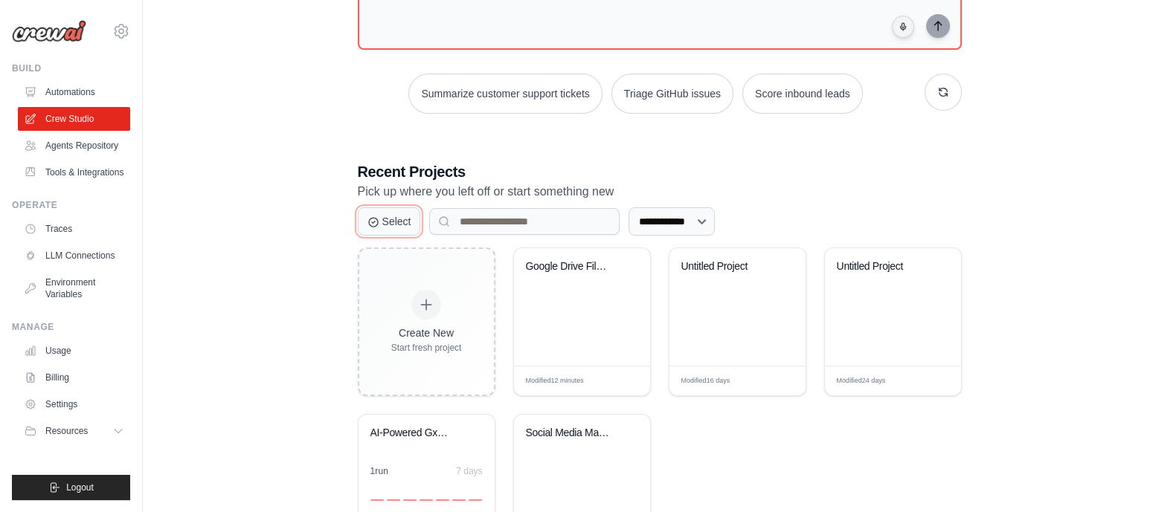
scroll to position [165, 0]
click at [715, 219] on select "**********" at bounding box center [671, 221] width 86 height 28
click at [628, 207] on select "**********" at bounding box center [671, 221] width 86 height 28
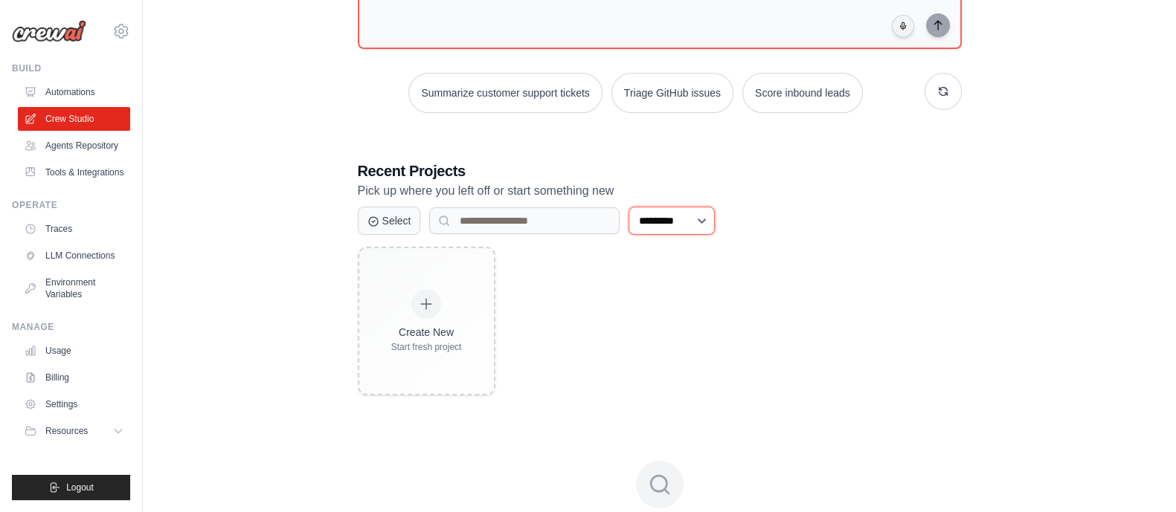
click at [715, 213] on select "**********" at bounding box center [671, 221] width 86 height 28
select select "***"
click at [628, 207] on select "**********" at bounding box center [671, 221] width 86 height 28
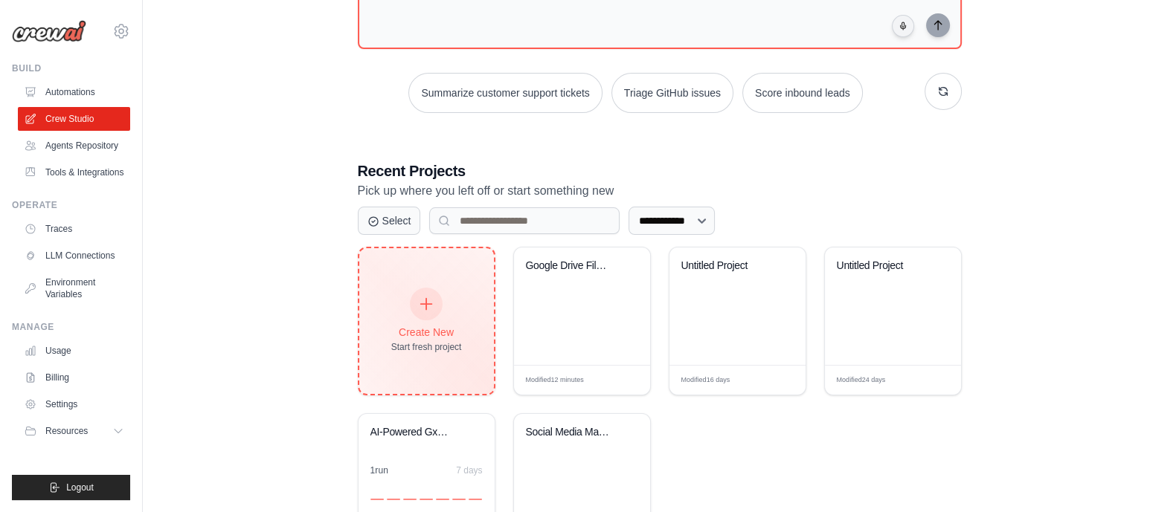
click at [435, 317] on div "Create New Start fresh project" at bounding box center [426, 321] width 71 height 64
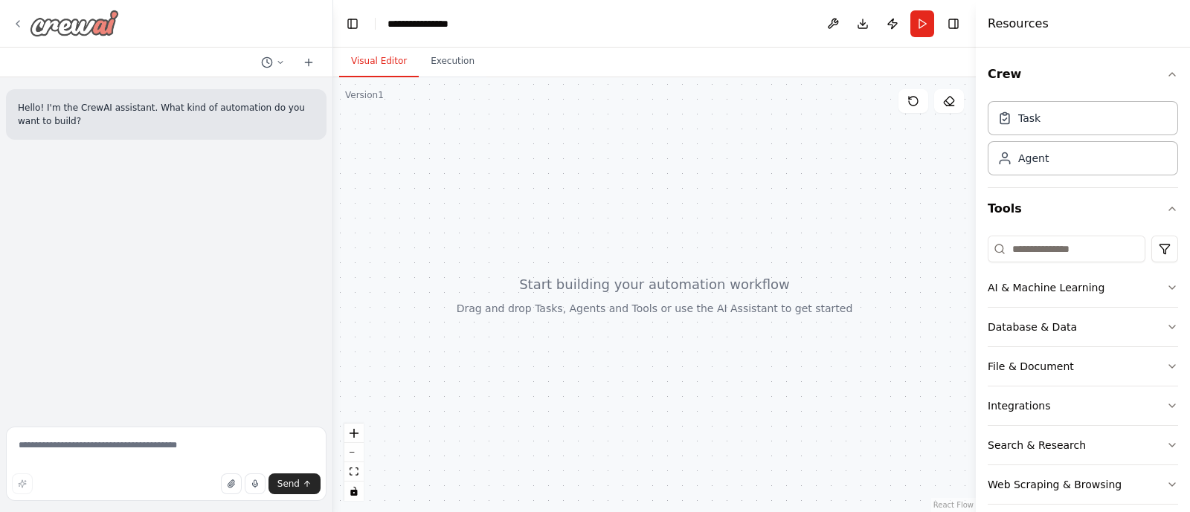
click at [17, 28] on icon at bounding box center [18, 24] width 12 height 12
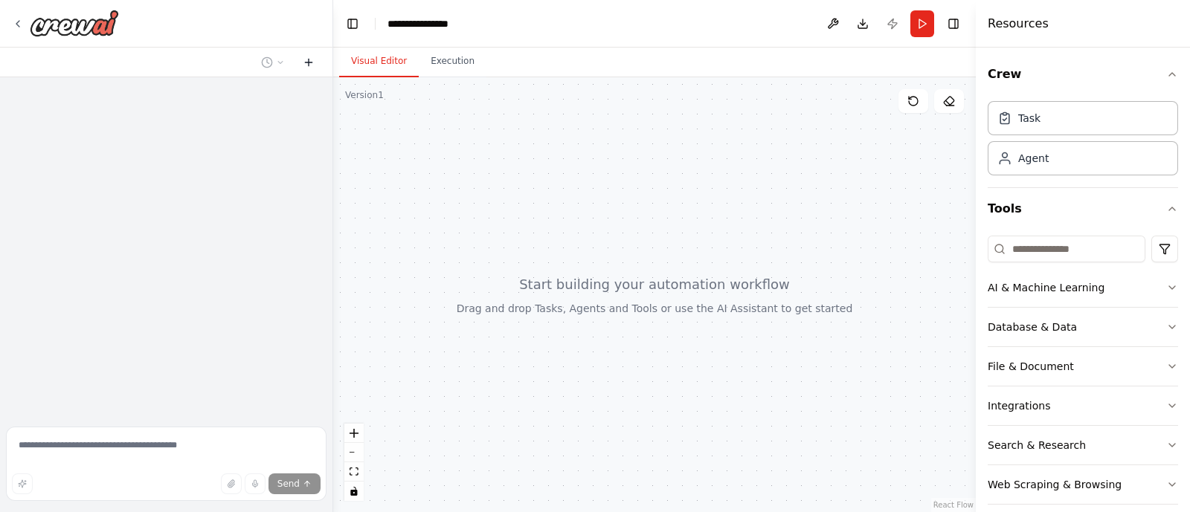
click at [312, 62] on icon at bounding box center [309, 63] width 12 height 12
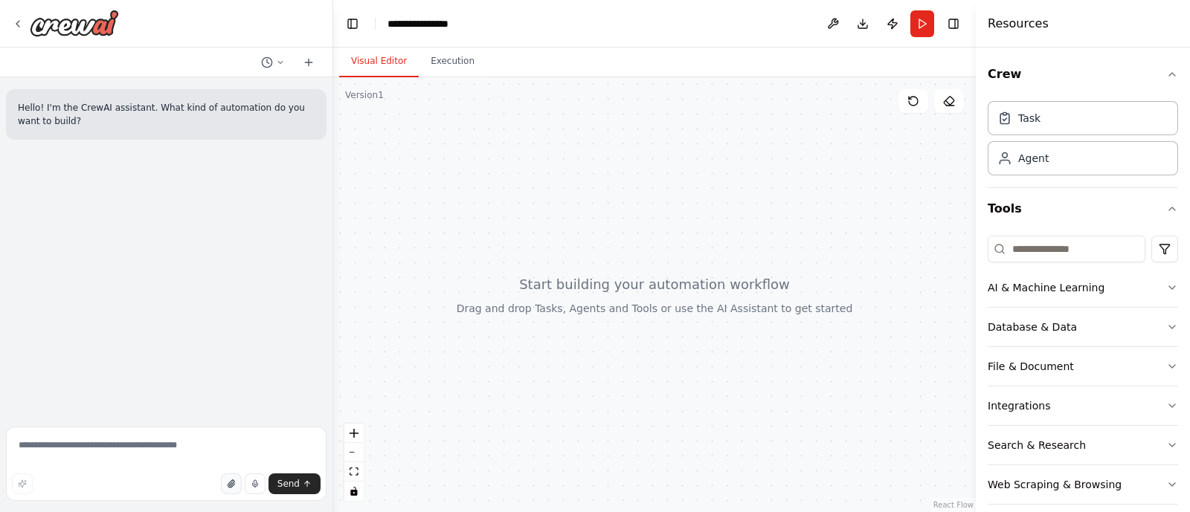
click at [226, 483] on button "button" at bounding box center [231, 484] width 21 height 21
click at [833, 16] on button at bounding box center [833, 23] width 24 height 27
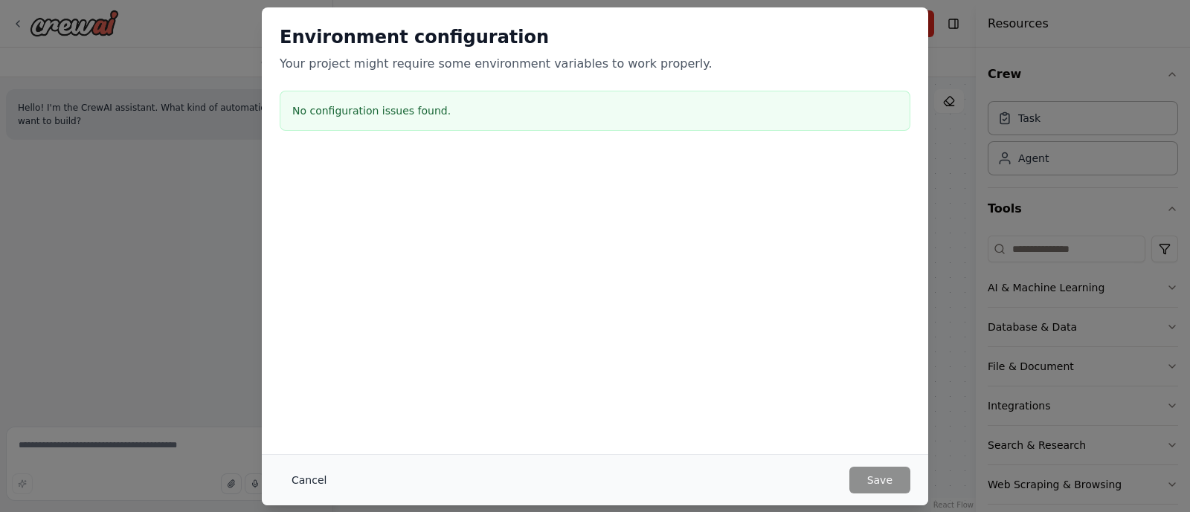
click at [300, 481] on button "Cancel" at bounding box center [309, 480] width 59 height 27
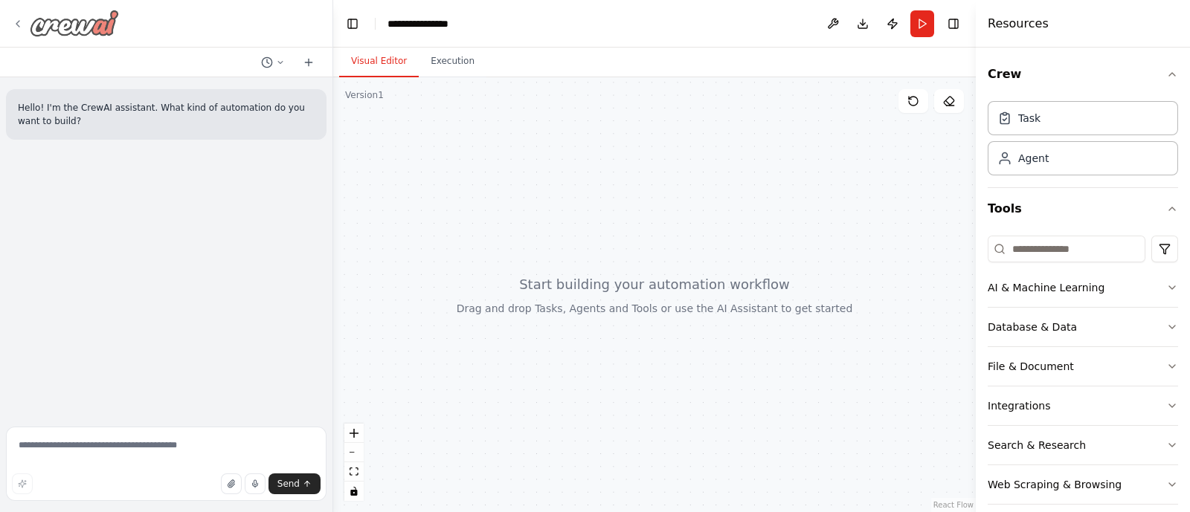
click at [19, 29] on div at bounding box center [65, 23] width 107 height 27
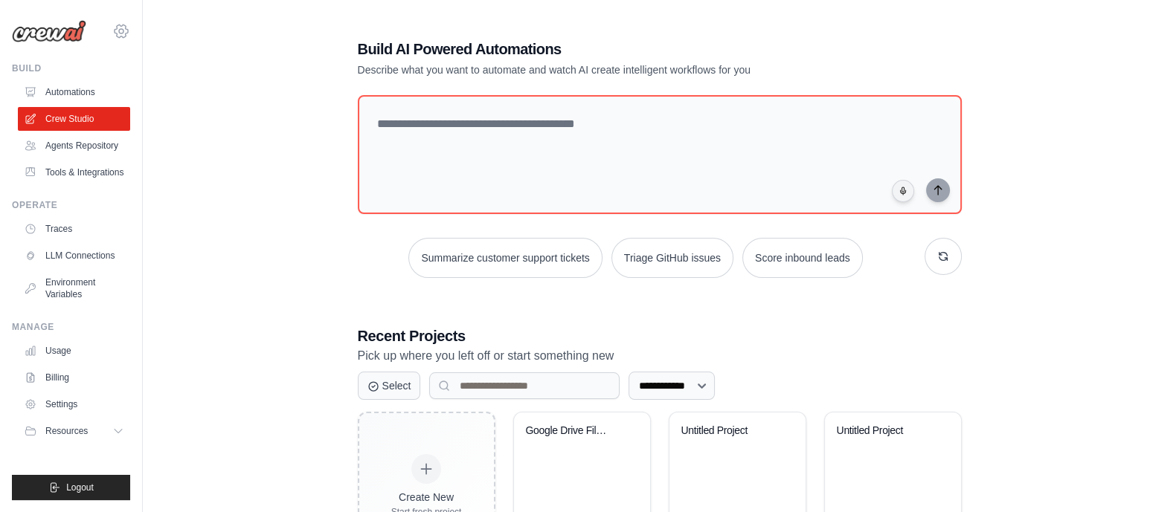
click at [127, 27] on icon at bounding box center [121, 31] width 18 height 18
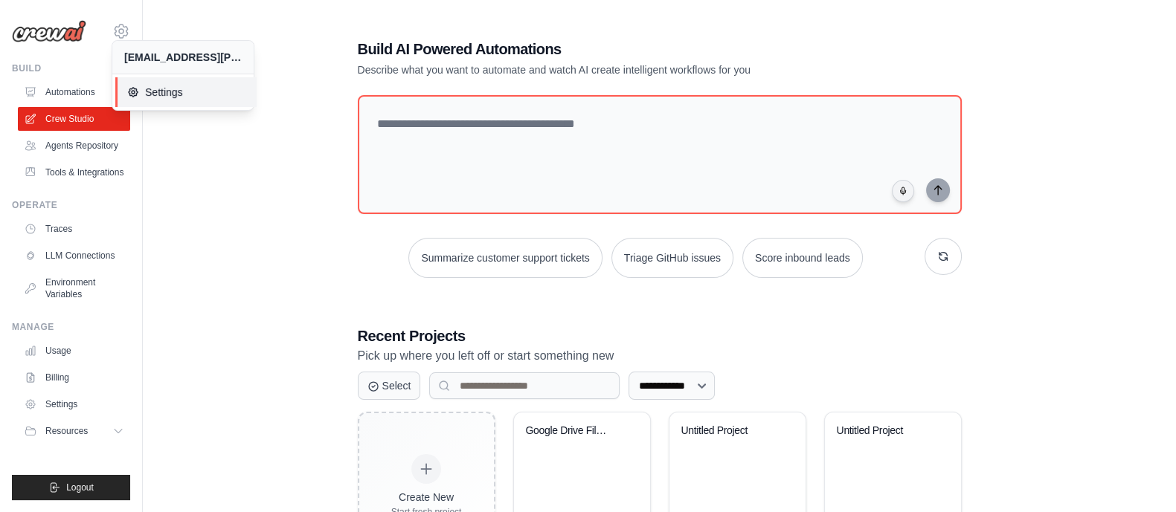
click at [182, 93] on span "Settings" at bounding box center [185, 92] width 117 height 15
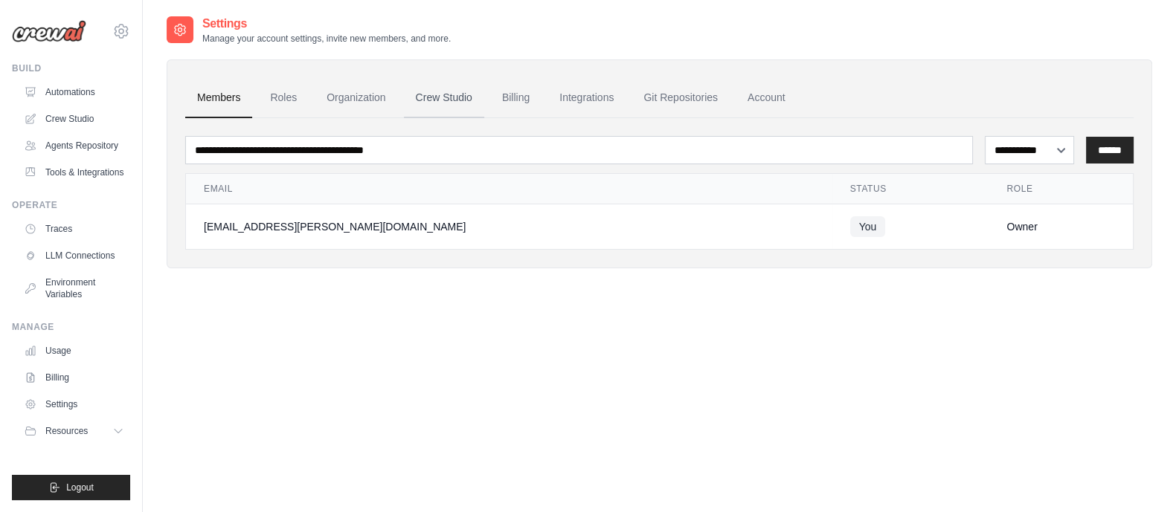
click at [469, 103] on link "Crew Studio" at bounding box center [444, 98] width 80 height 40
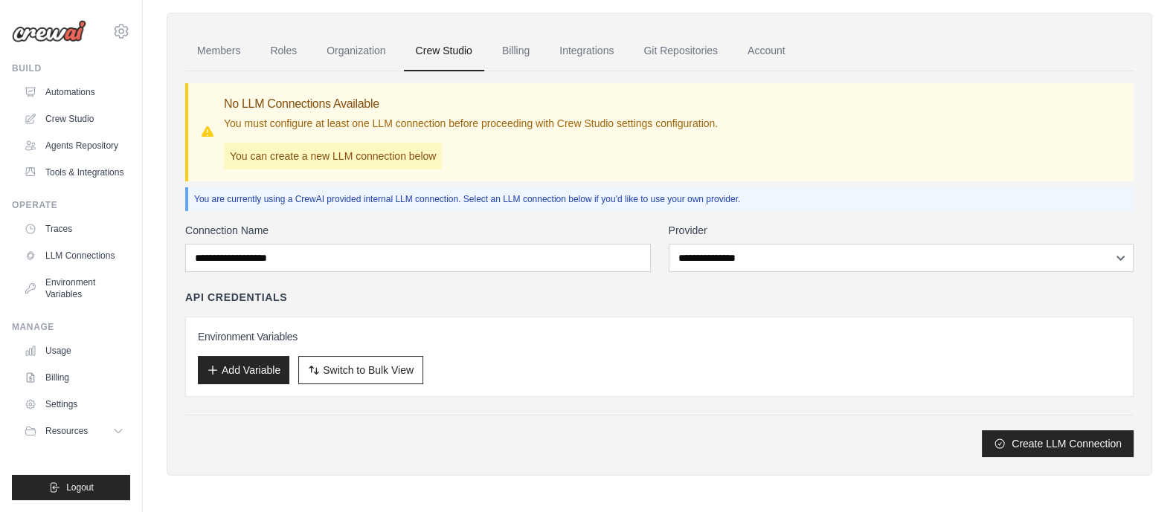
scroll to position [46, 0]
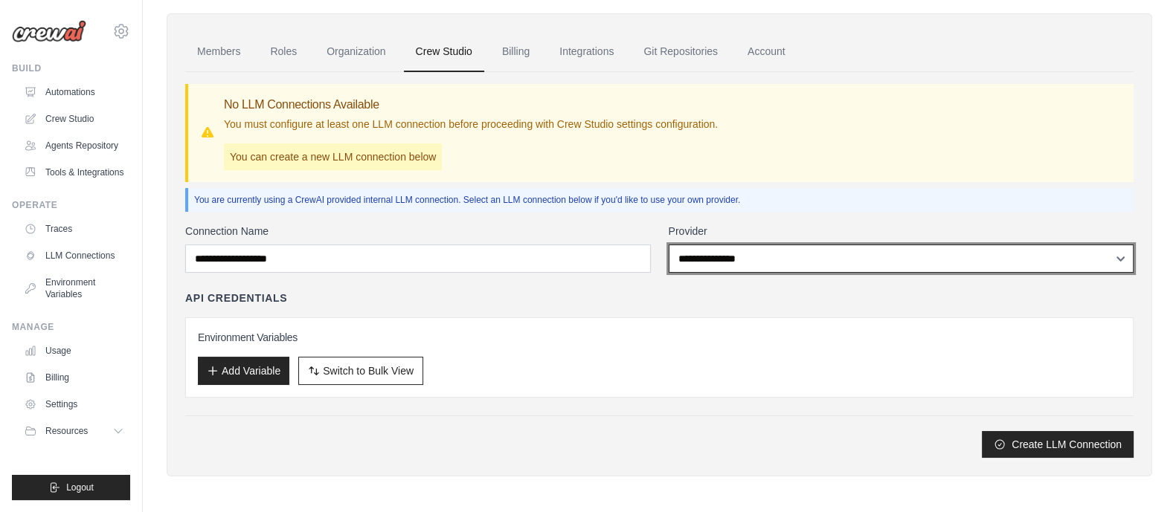
click at [761, 263] on select "**********" at bounding box center [902, 259] width 466 height 28
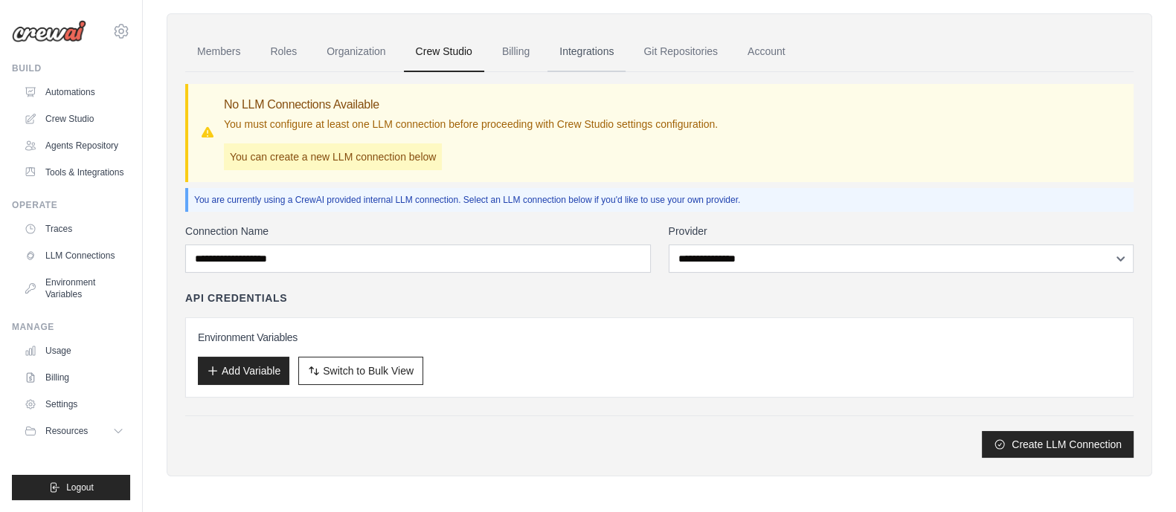
click at [581, 60] on link "Integrations" at bounding box center [586, 52] width 78 height 40
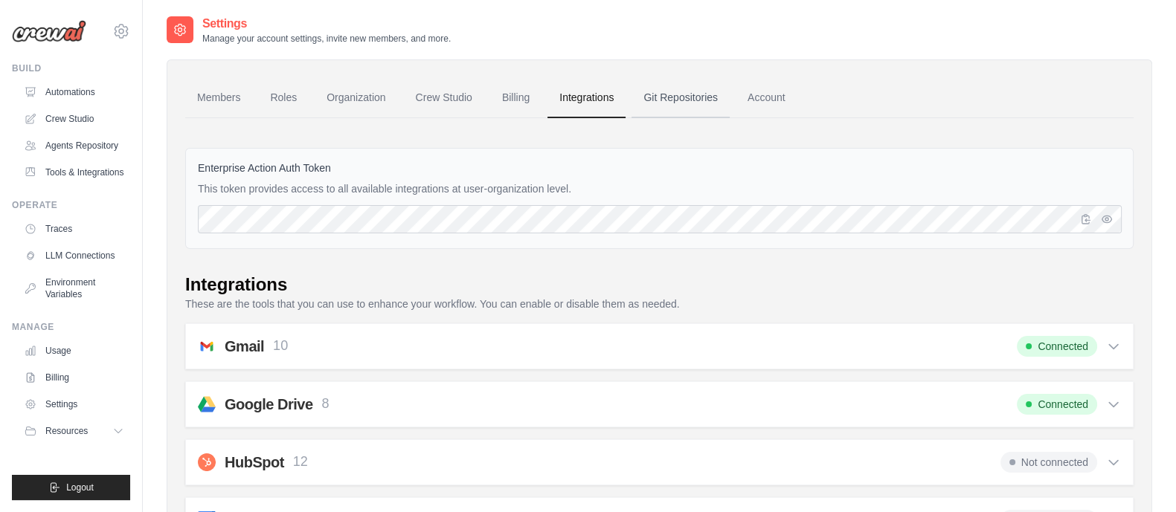
click at [694, 94] on link "Git Repositories" at bounding box center [680, 98] width 98 height 40
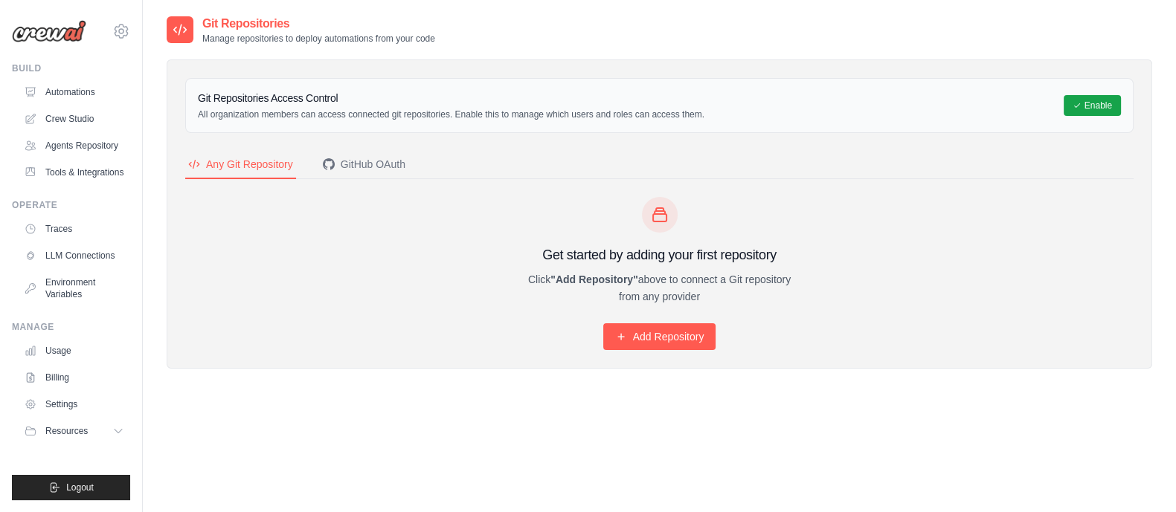
click at [421, 417] on div "Git Repositories Manage repositories to deploy automations from your code Git R…" at bounding box center [659, 271] width 985 height 512
